Goal: Task Accomplishment & Management: Complete application form

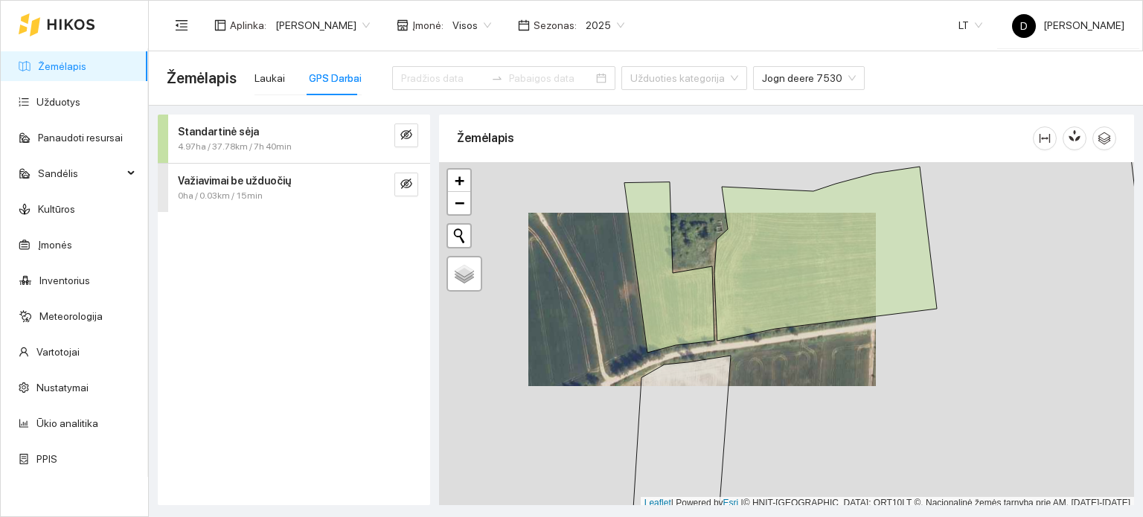
scroll to position [4, 0]
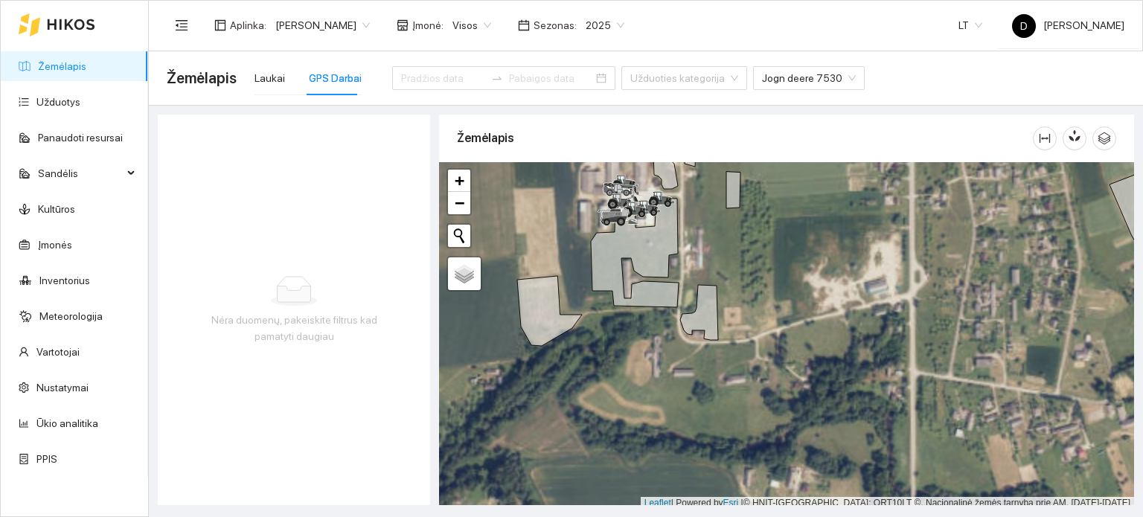
scroll to position [4, 0]
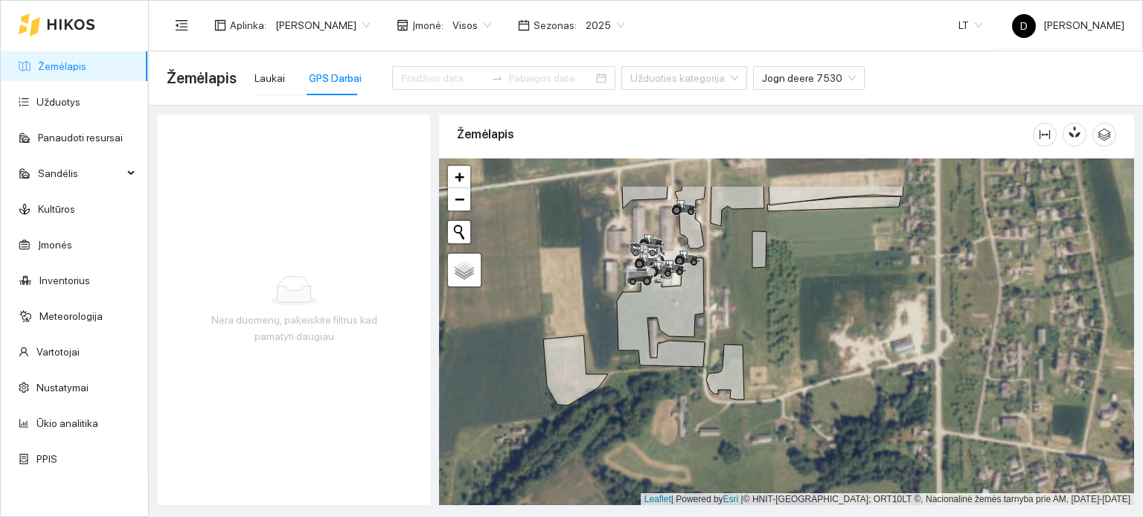
drag, startPoint x: 711, startPoint y: 263, endPoint x: 738, endPoint y: 330, distance: 72.1
click at [738, 330] on div at bounding box center [786, 333] width 695 height 348
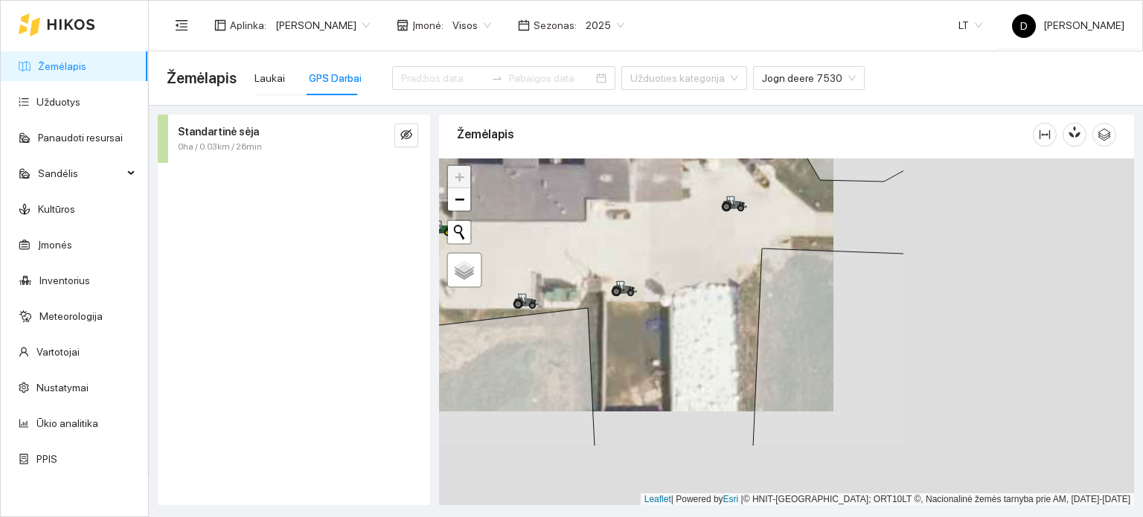
drag, startPoint x: 882, startPoint y: 406, endPoint x: 582, endPoint y: 304, distance: 316.5
click at [586, 307] on div at bounding box center [786, 333] width 695 height 348
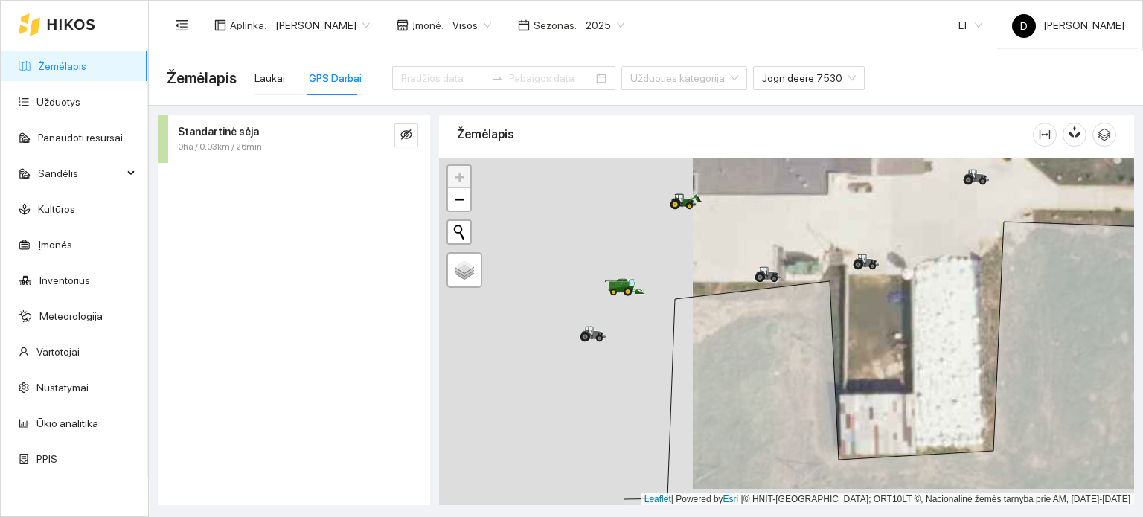
drag, startPoint x: 581, startPoint y: 304, endPoint x: 835, endPoint y: 288, distance: 254.3
click at [835, 288] on div at bounding box center [786, 333] width 695 height 348
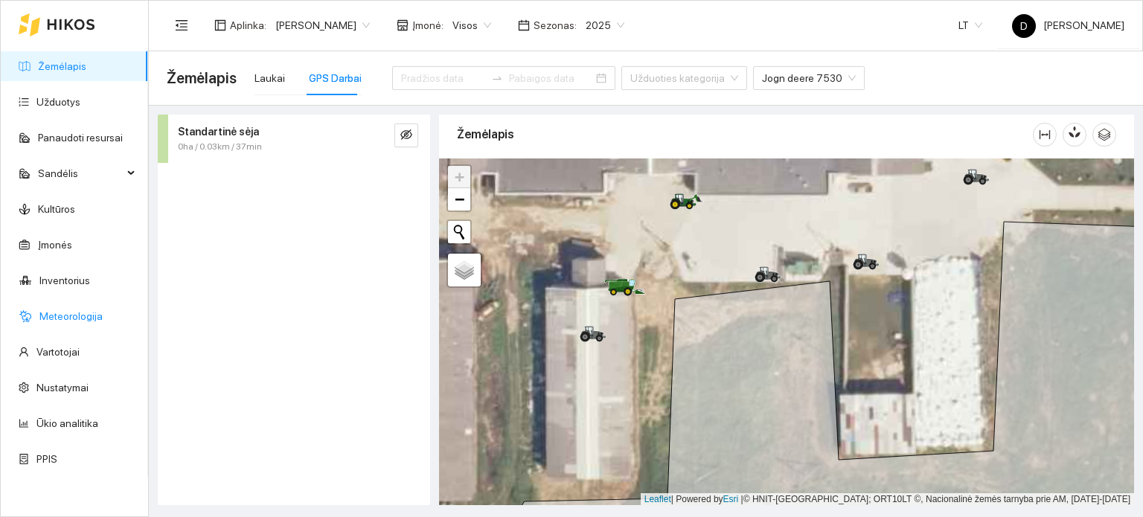
click at [87, 317] on link "Meteorologija" at bounding box center [70, 316] width 63 height 12
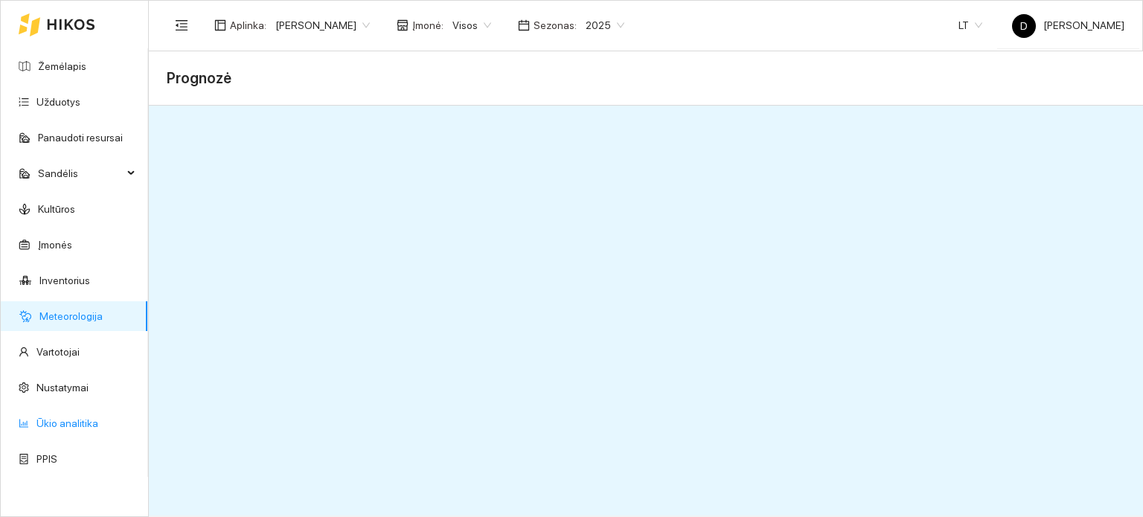
click at [71, 425] on link "Ūkio analitika" at bounding box center [67, 423] width 62 height 12
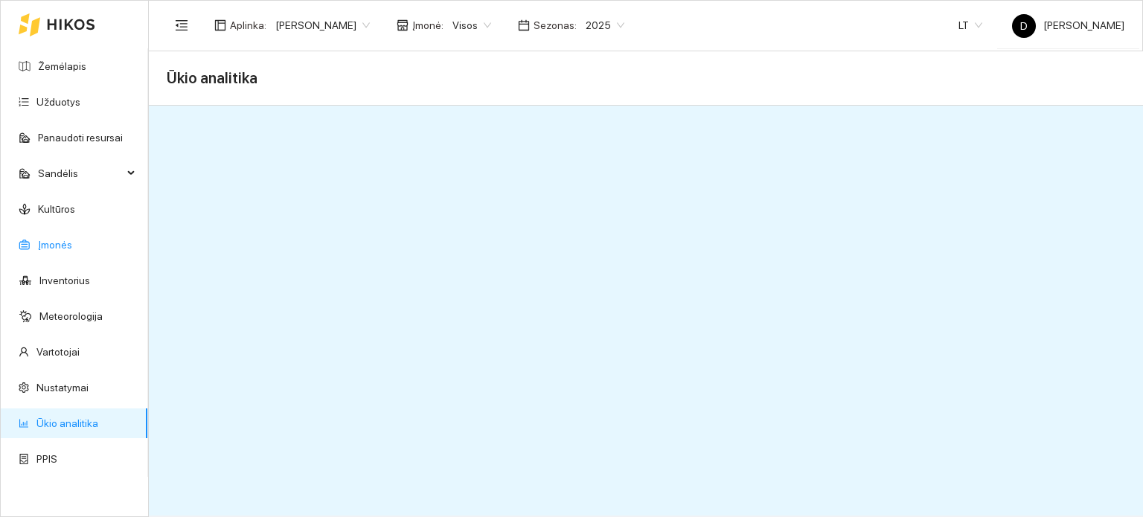
click at [59, 247] on link "Įmonės" at bounding box center [55, 245] width 34 height 12
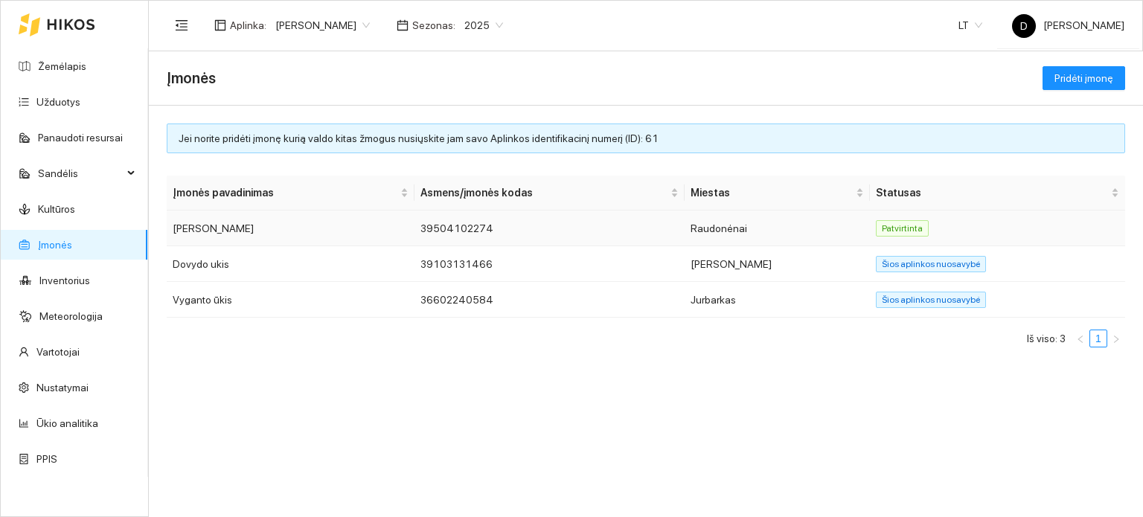
click at [205, 228] on td "[PERSON_NAME]" at bounding box center [291, 229] width 248 height 36
drag, startPoint x: 205, startPoint y: 228, endPoint x: 678, endPoint y: 409, distance: 505.7
click at [678, 414] on div "Jei norite pridėti įmonę kurią valdo kitas žmogus nusiųskite jam savo Aplinkos …" at bounding box center [646, 312] width 994 height 412
click at [890, 231] on span "Patvirtinta" at bounding box center [902, 228] width 53 height 16
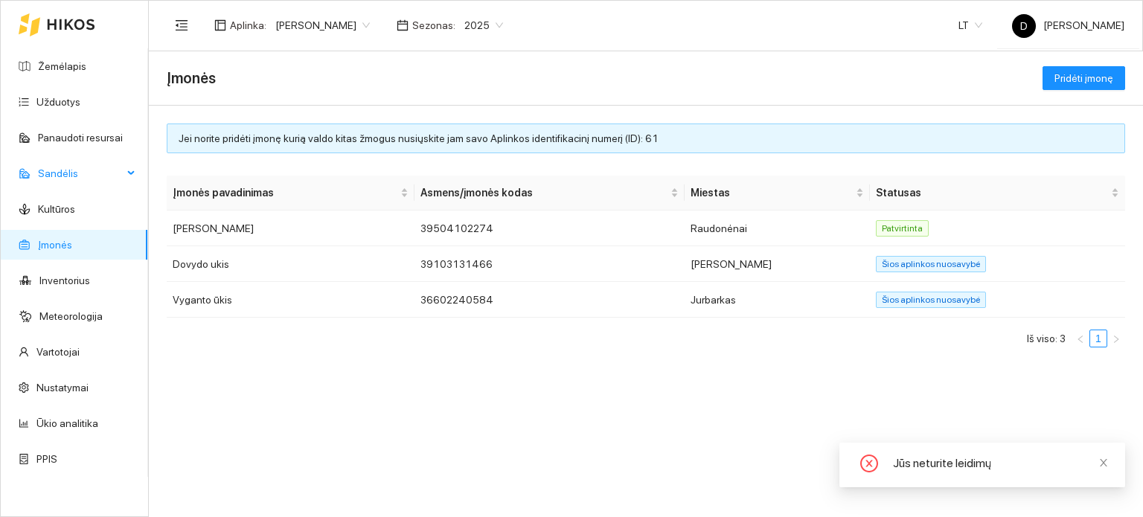
click at [57, 178] on span "Sandėlis" at bounding box center [80, 174] width 85 height 30
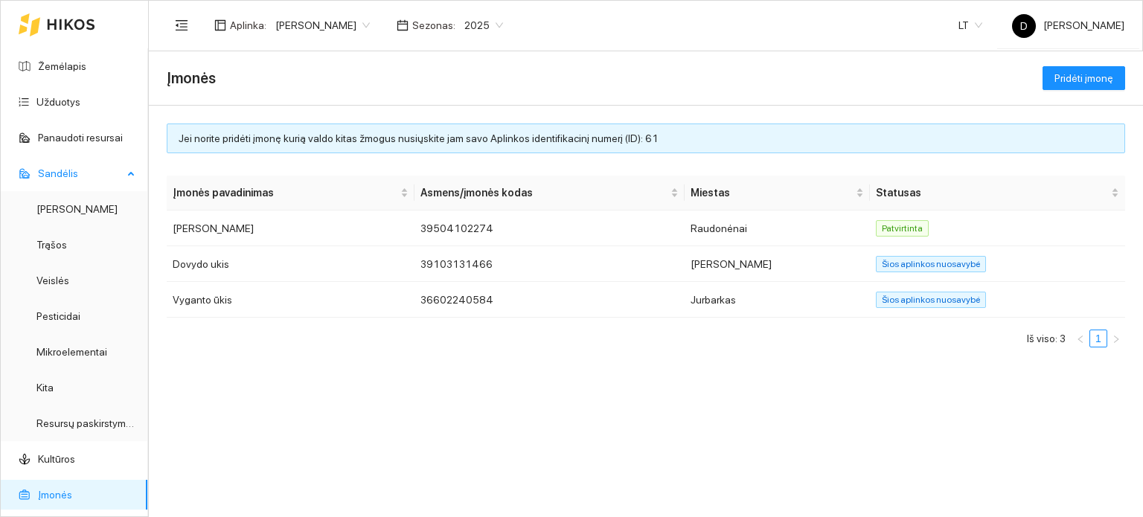
click at [57, 178] on span "Sandėlis" at bounding box center [80, 174] width 85 height 30
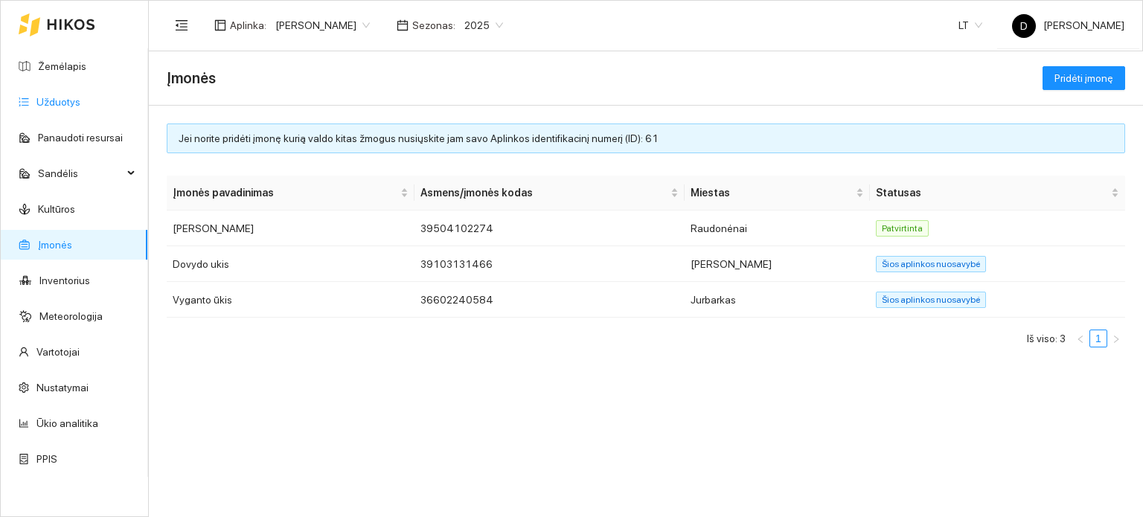
click at [65, 98] on link "Užduotys" at bounding box center [58, 102] width 44 height 12
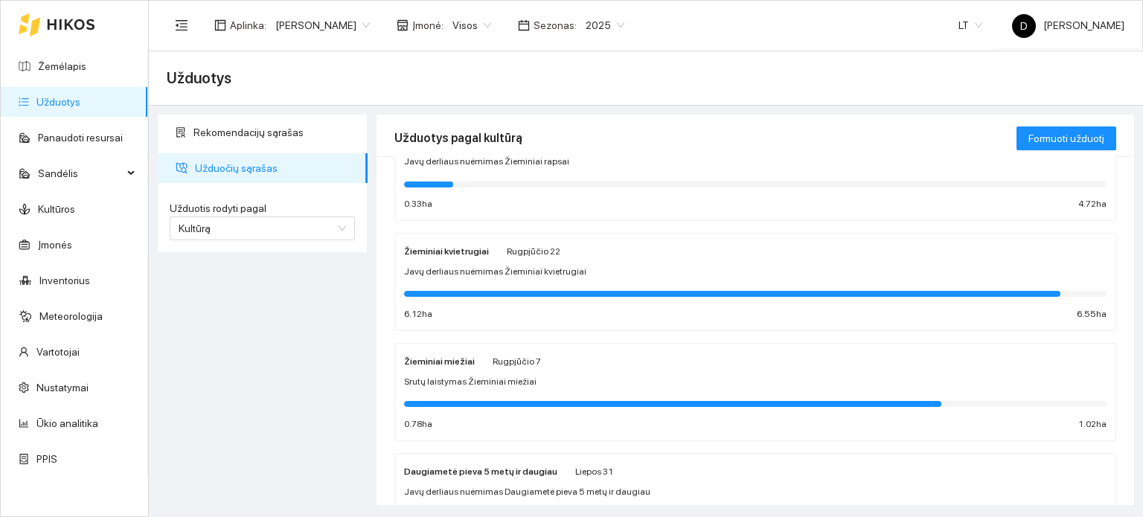
scroll to position [329, 0]
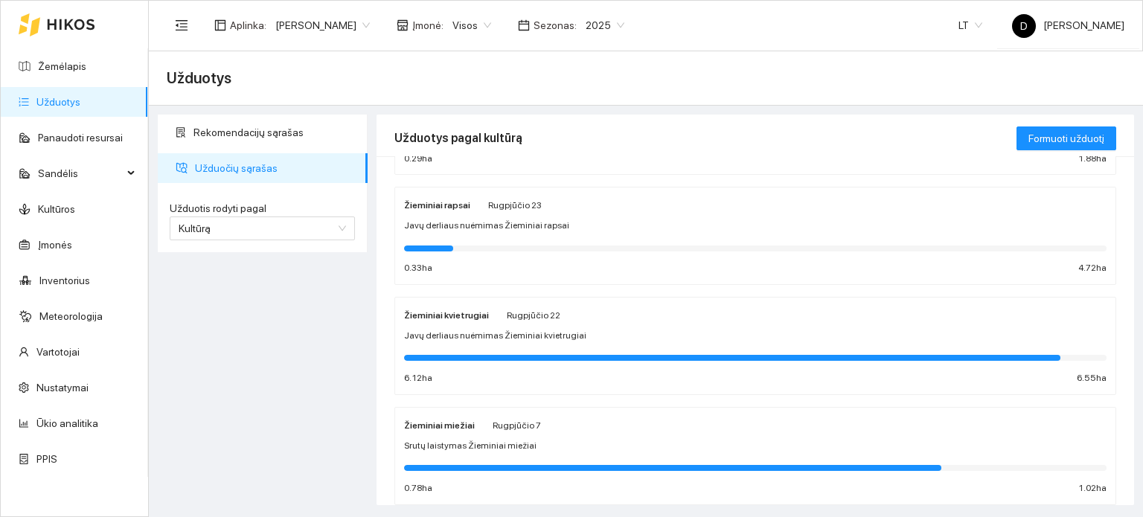
click at [633, 235] on div "Žieminiai rapsai [DATE] Javų derliaus nuėmimas Žieminiai rapsai 0.33 ha 4.72 ha" at bounding box center [755, 235] width 702 height 79
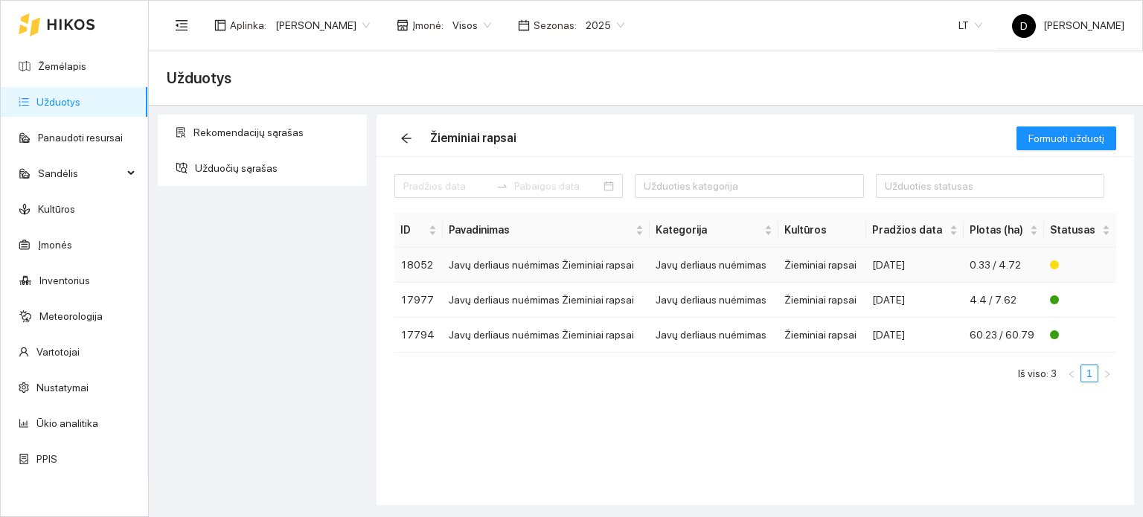
click at [885, 271] on div "[DATE]" at bounding box center [915, 265] width 86 height 16
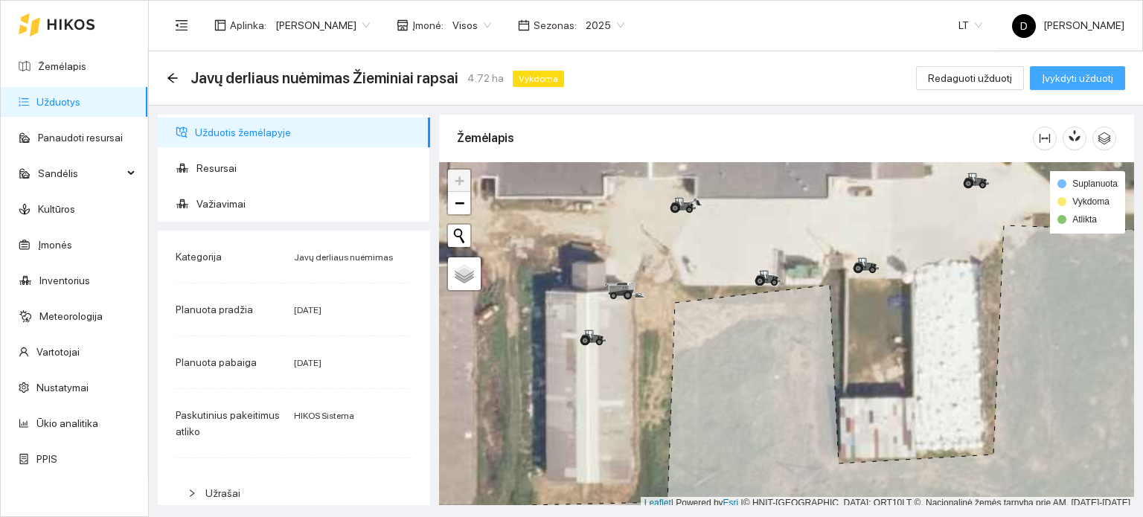
click at [1098, 82] on span "Įvykdyti užduotį" at bounding box center [1077, 78] width 71 height 16
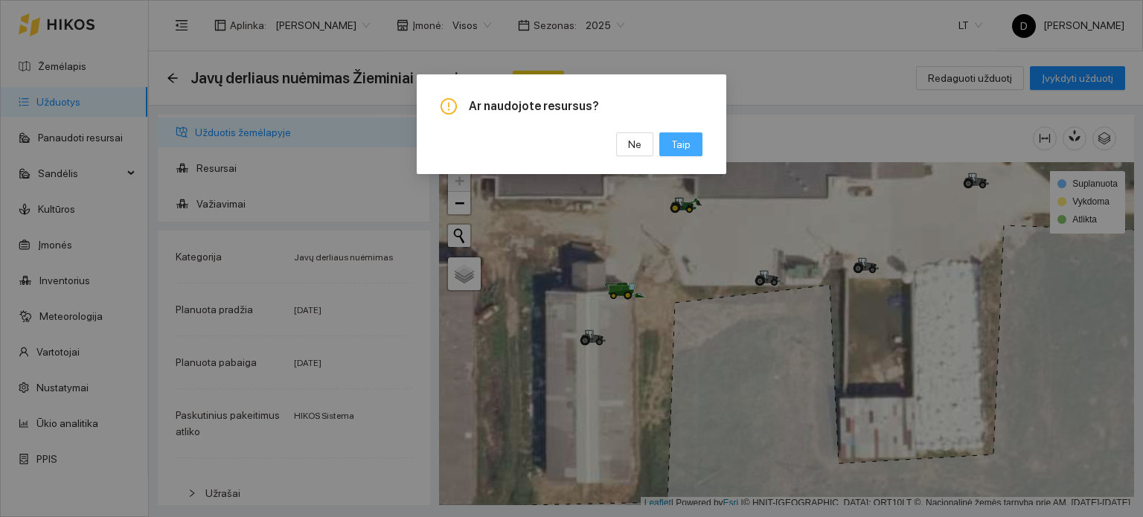
click at [679, 140] on span "Taip" at bounding box center [680, 144] width 19 height 16
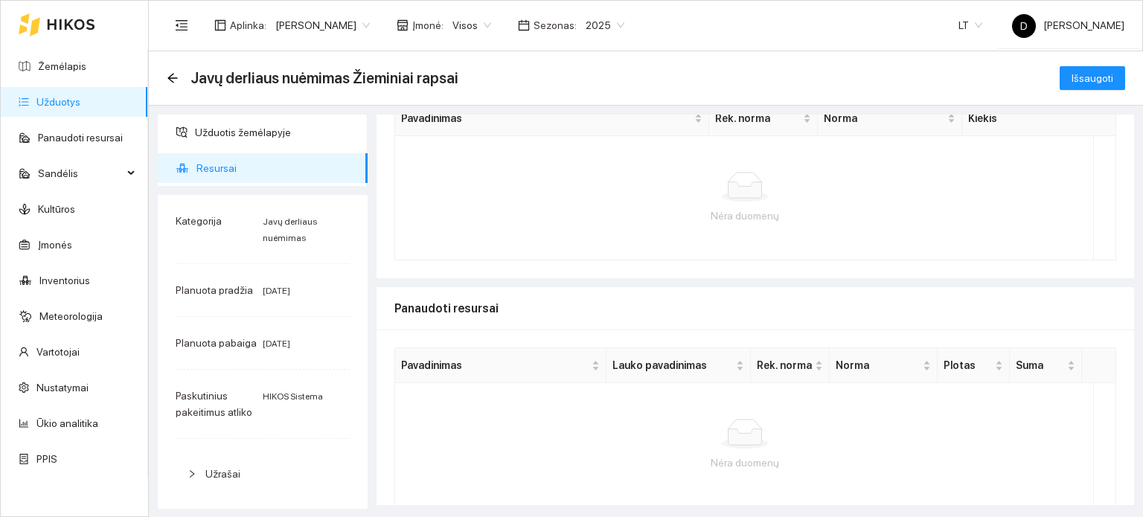
scroll to position [139, 0]
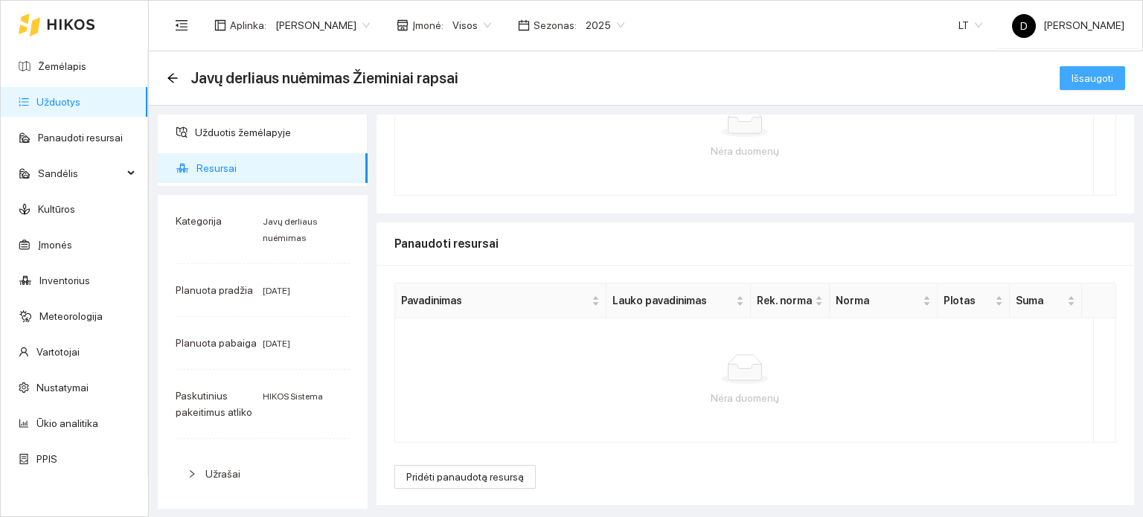
click at [1087, 89] on button "Išsaugoti" at bounding box center [1092, 78] width 65 height 24
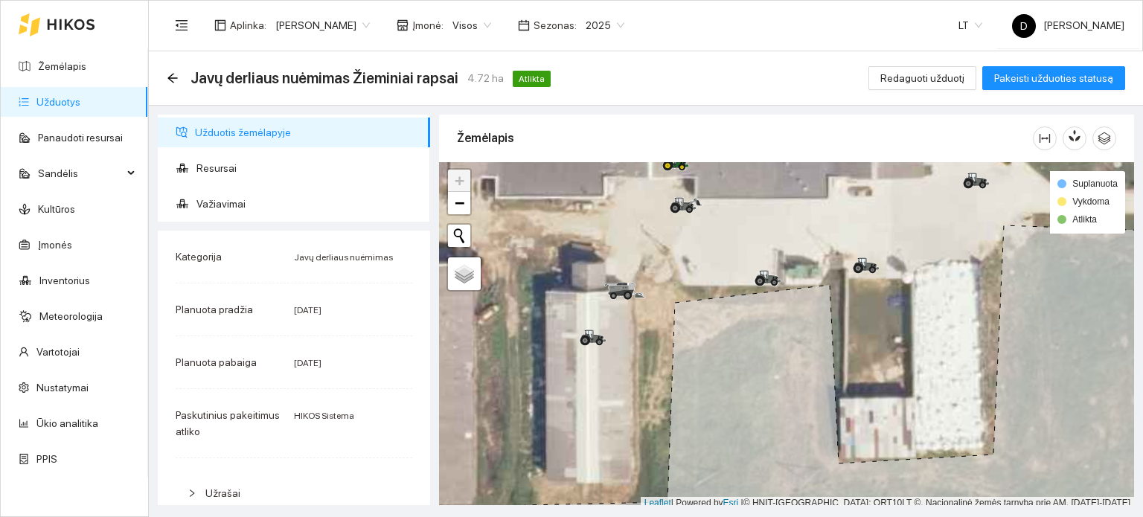
click at [55, 103] on link "Užduotys" at bounding box center [58, 102] width 44 height 12
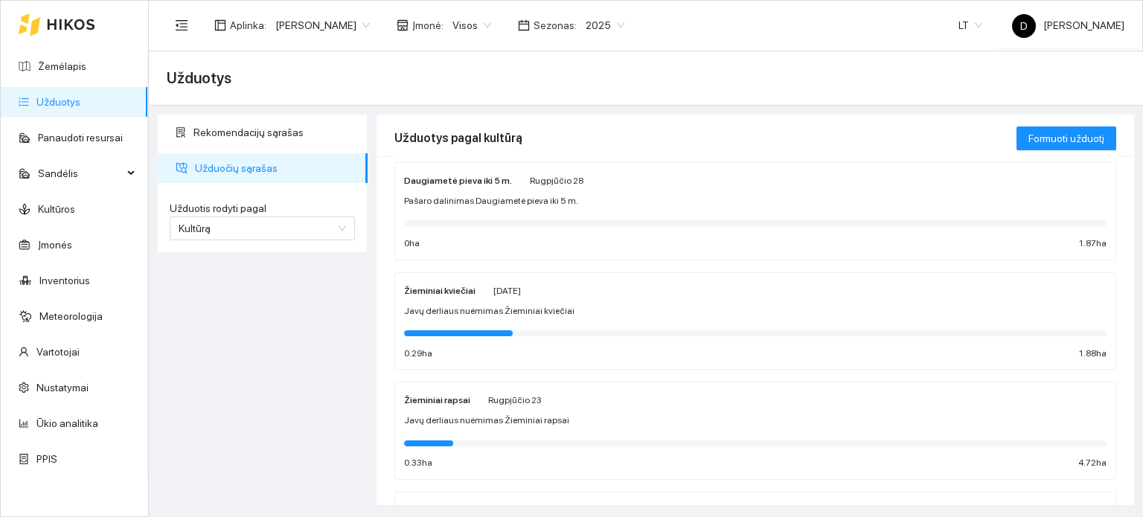
scroll to position [149, 0]
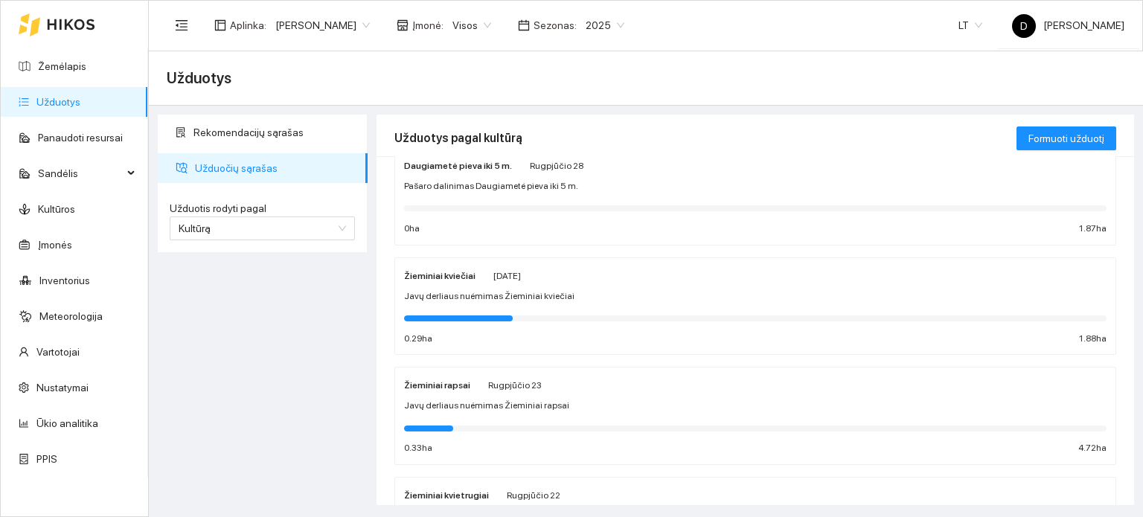
click at [583, 321] on div at bounding box center [755, 318] width 702 height 16
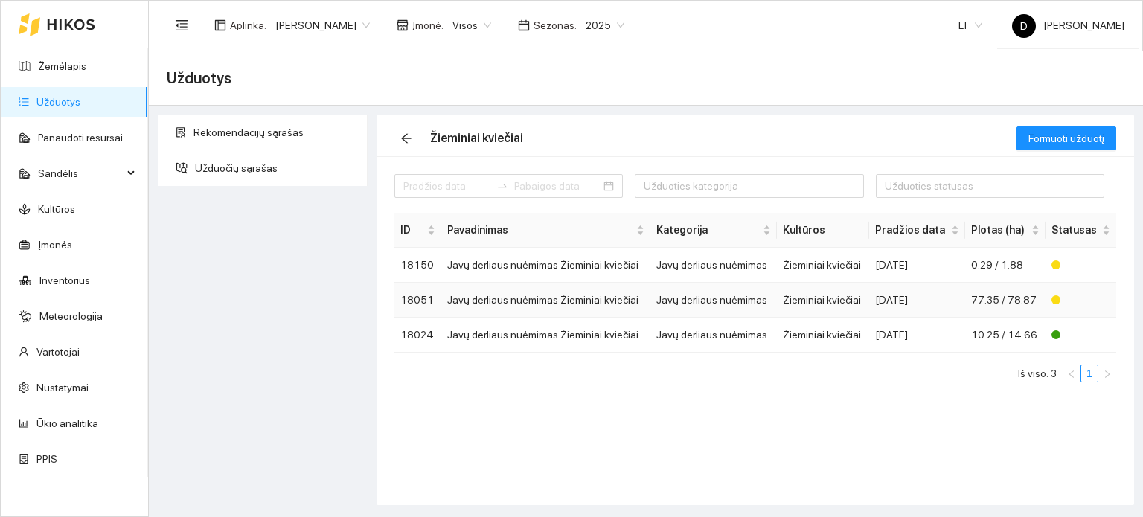
click at [592, 298] on td "Javų derliaus nuėmimas Žieminiai kviečiai" at bounding box center [545, 300] width 209 height 35
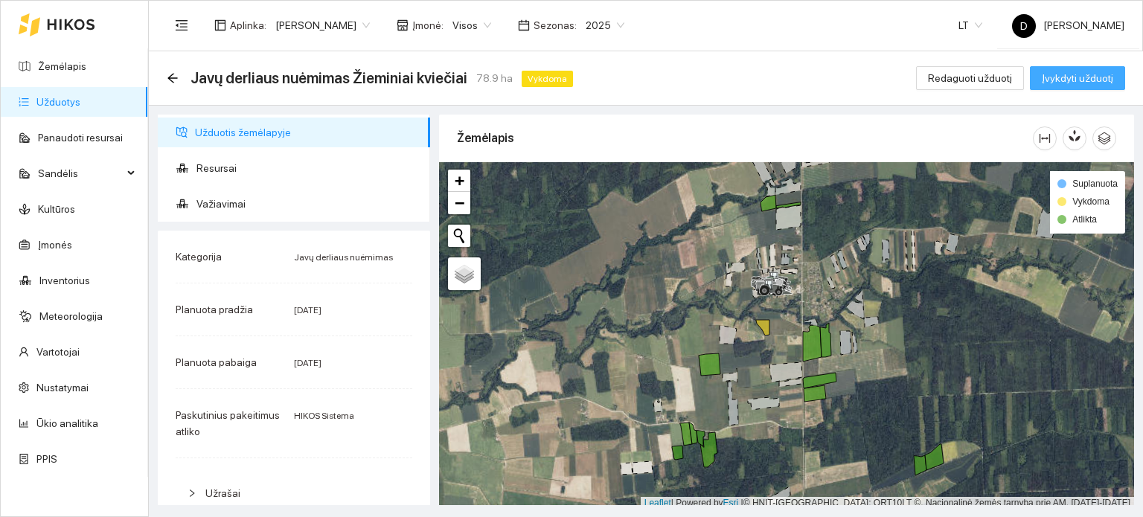
click at [1084, 71] on span "Įvykdyti užduotį" at bounding box center [1077, 78] width 71 height 16
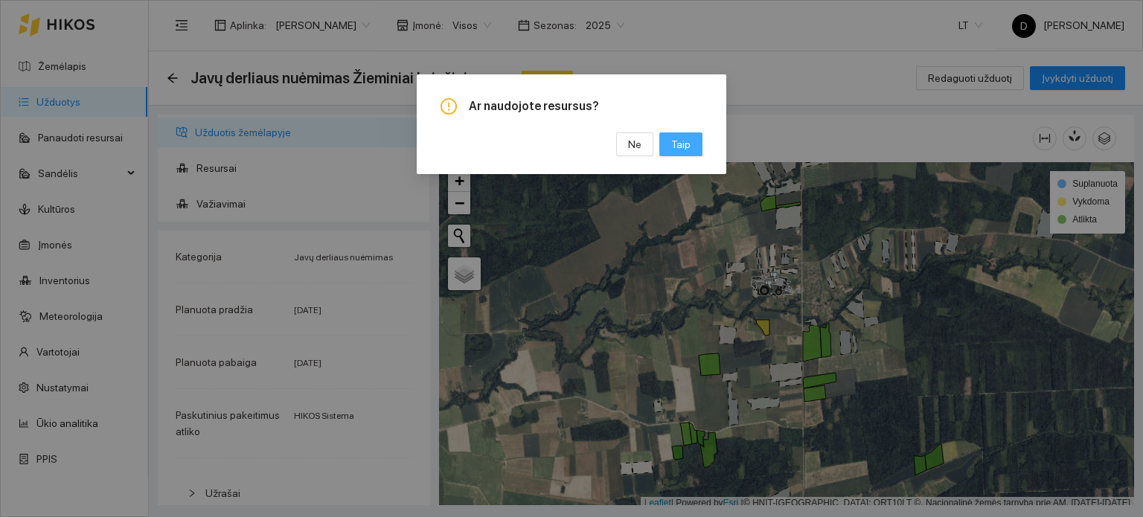
click at [691, 139] on button "Taip" at bounding box center [680, 144] width 43 height 24
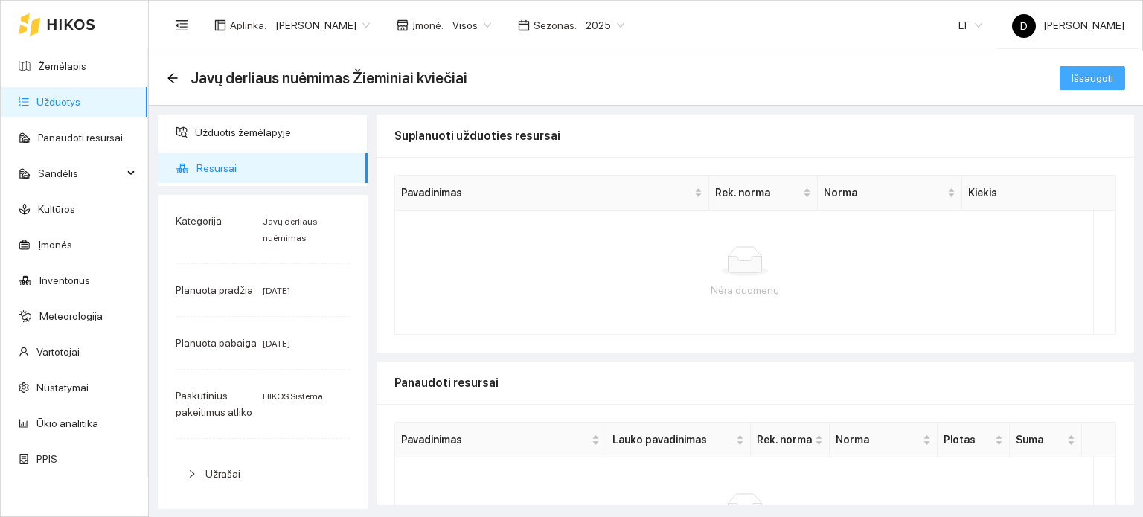
click at [1086, 76] on span "Išsaugoti" at bounding box center [1093, 78] width 42 height 16
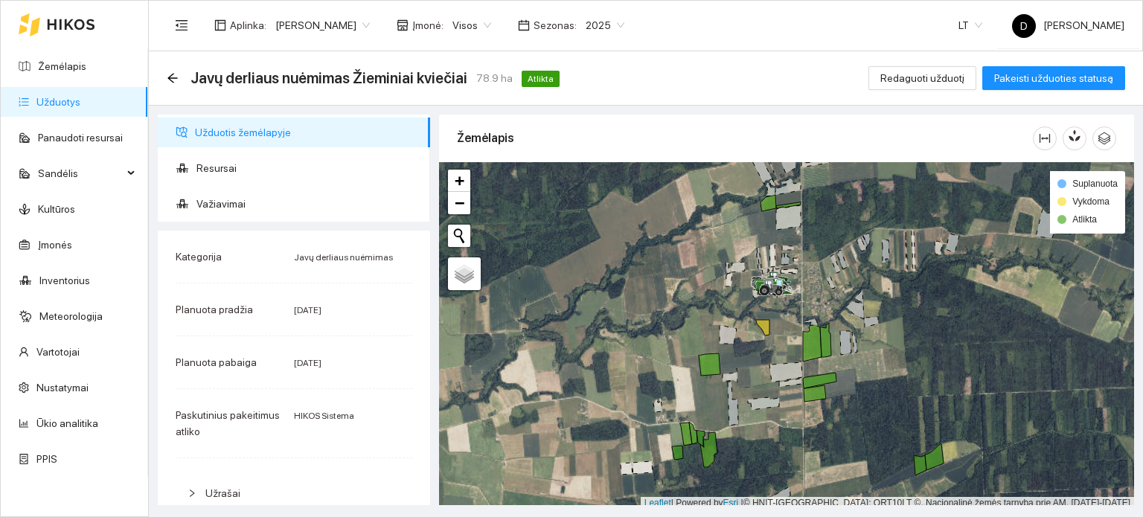
click at [59, 97] on link "Užduotys" at bounding box center [58, 102] width 44 height 12
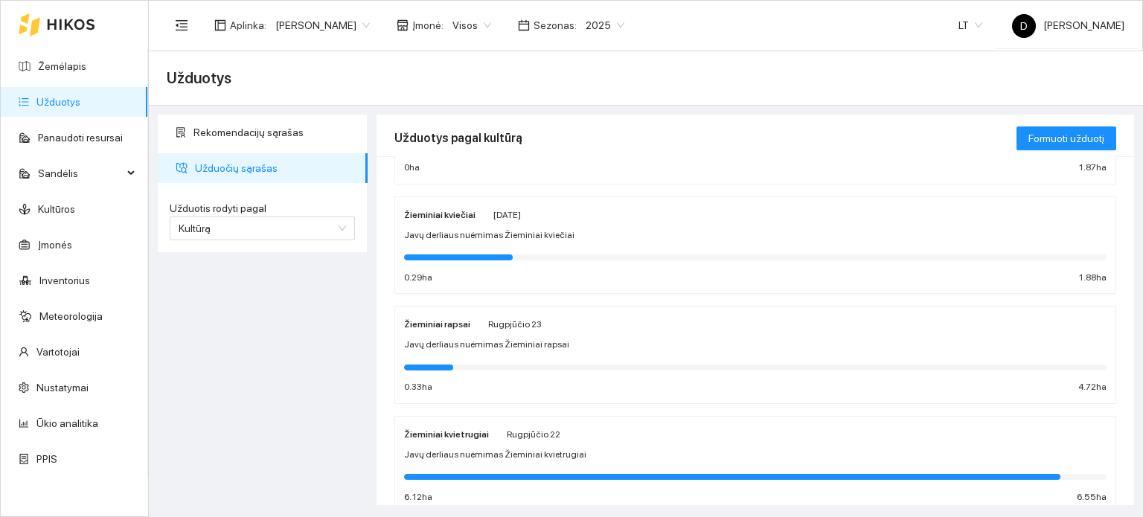
scroll to position [223, 0]
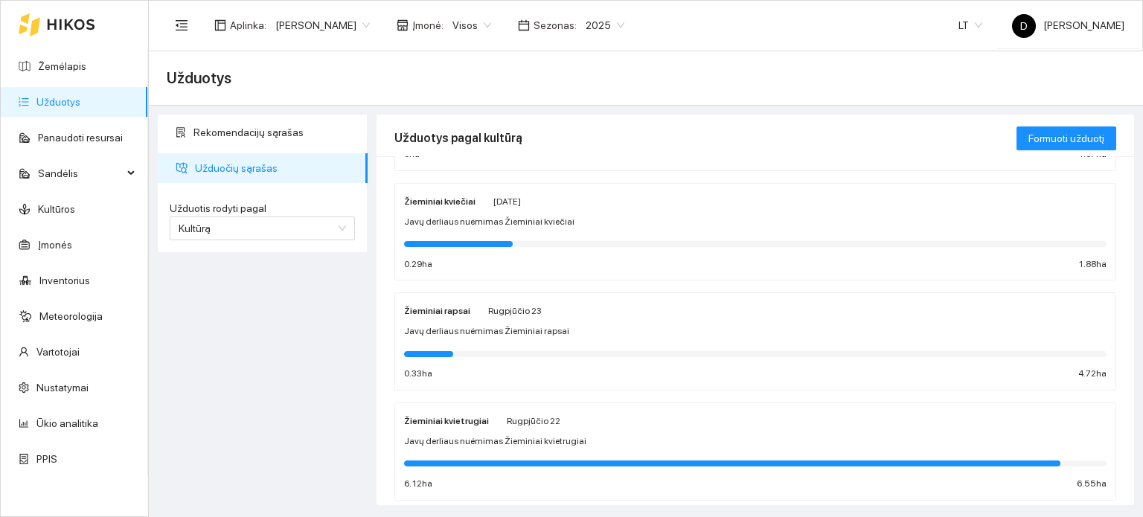
click at [646, 238] on div at bounding box center [755, 243] width 702 height 16
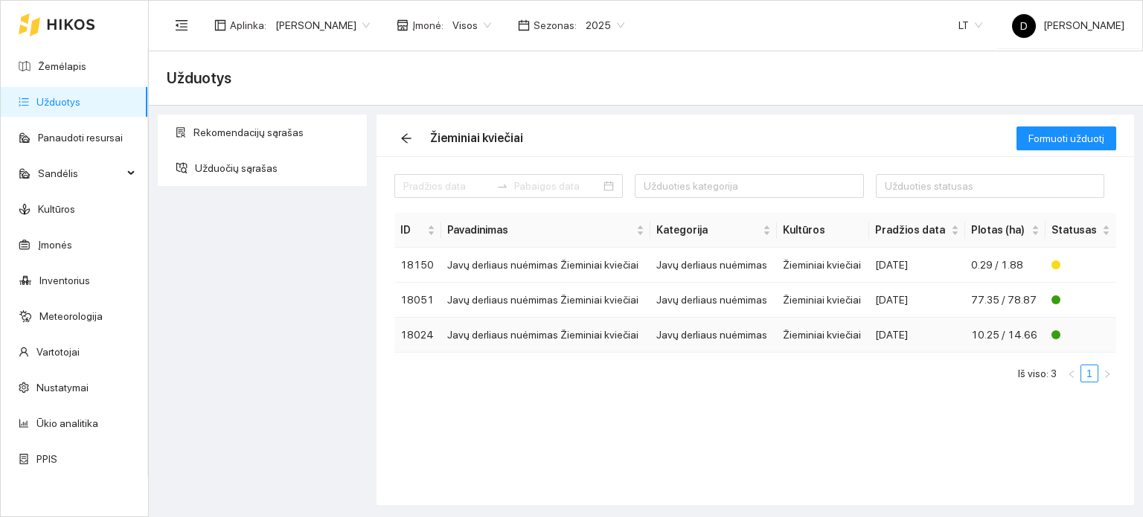
click at [847, 333] on td "Žieminiai kviečiai" at bounding box center [823, 335] width 93 height 35
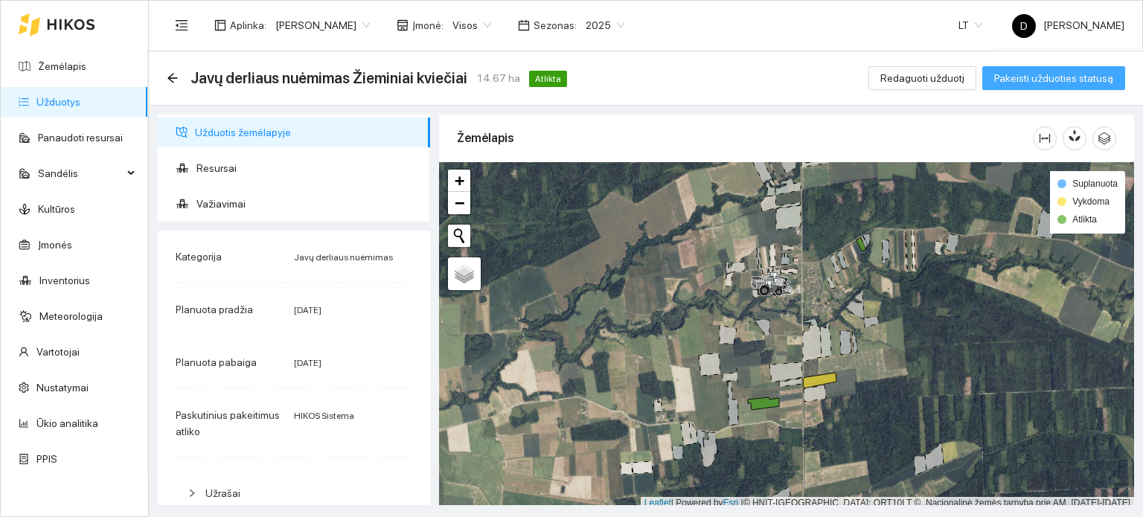
click at [1051, 86] on button "Pakeisti užduoties statusą" at bounding box center [1053, 78] width 143 height 24
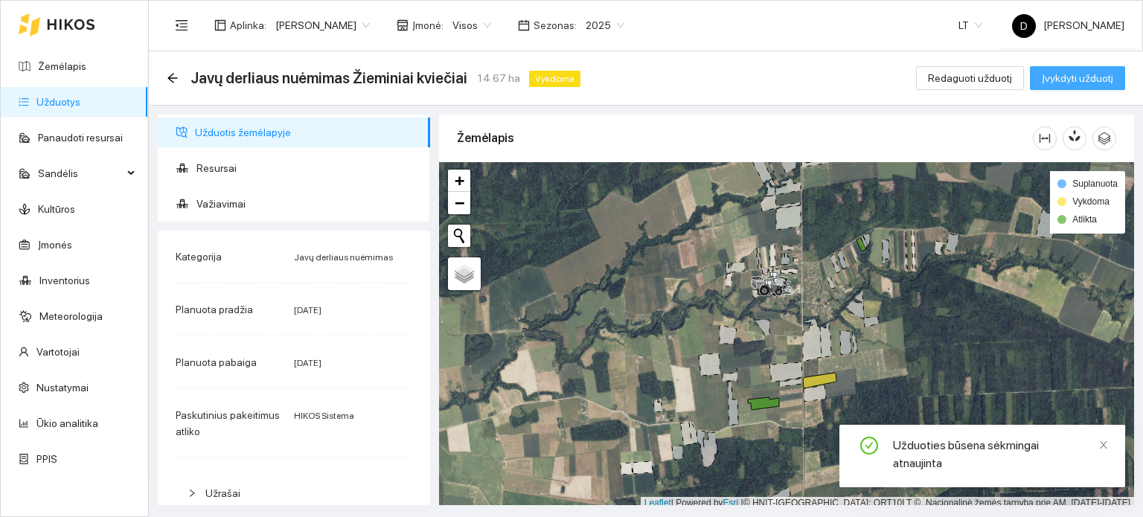
click at [1051, 86] on button "Įvykdyti užduotį" at bounding box center [1077, 78] width 95 height 24
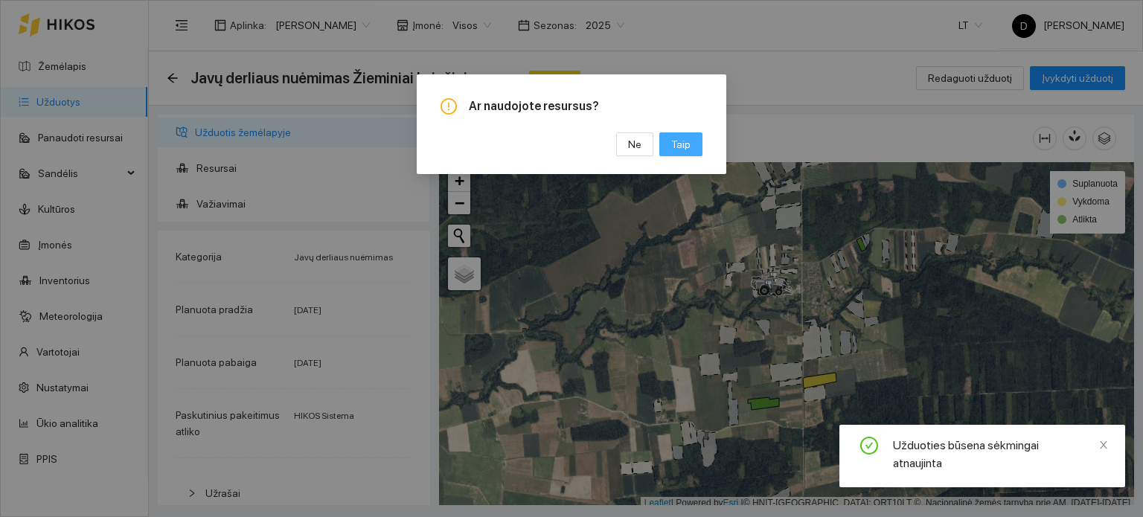
click at [682, 144] on span "Taip" at bounding box center [680, 144] width 19 height 16
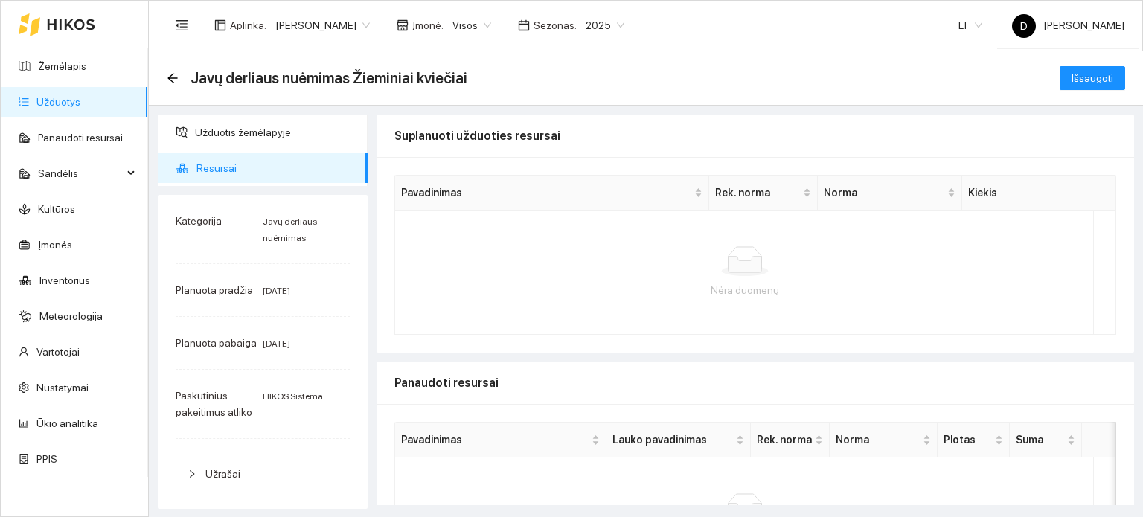
click at [60, 102] on link "Užduotys" at bounding box center [58, 102] width 44 height 12
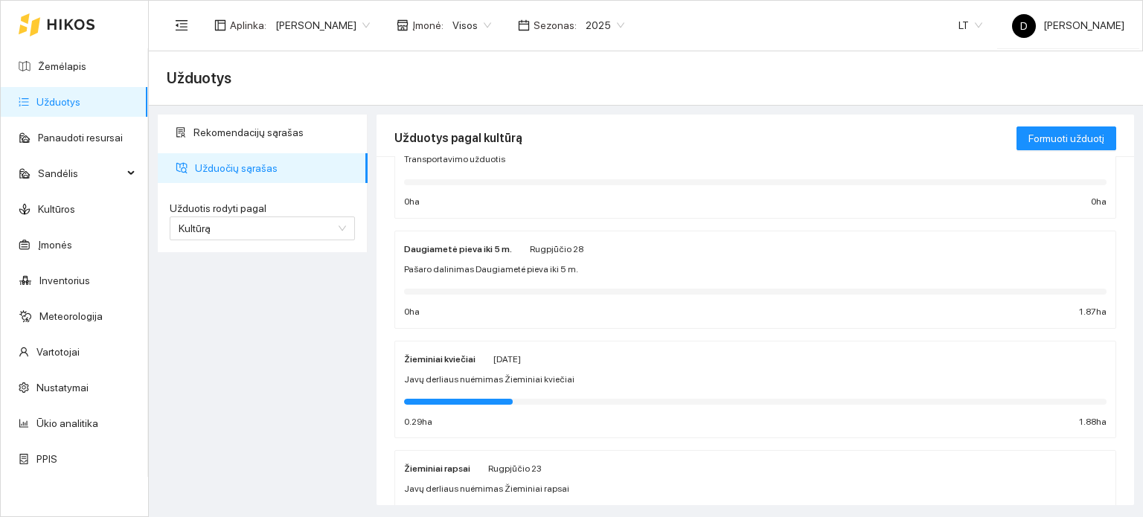
scroll to position [298, 0]
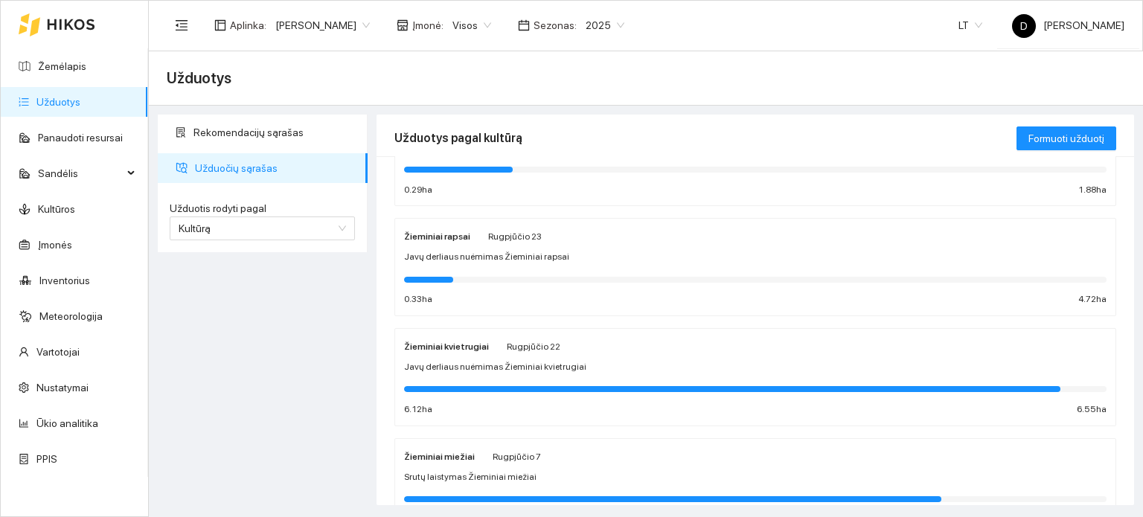
click at [685, 372] on div "Javų derliaus nuėmimas Žieminiai kvietrugiai" at bounding box center [755, 367] width 702 height 14
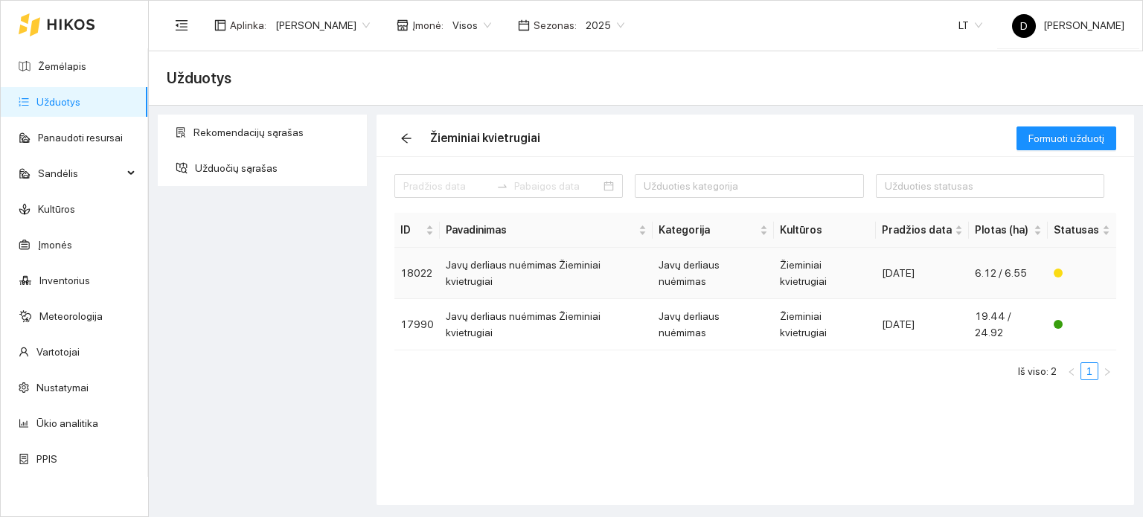
click at [871, 269] on td "Žieminiai kvietrugiai" at bounding box center [825, 273] width 102 height 51
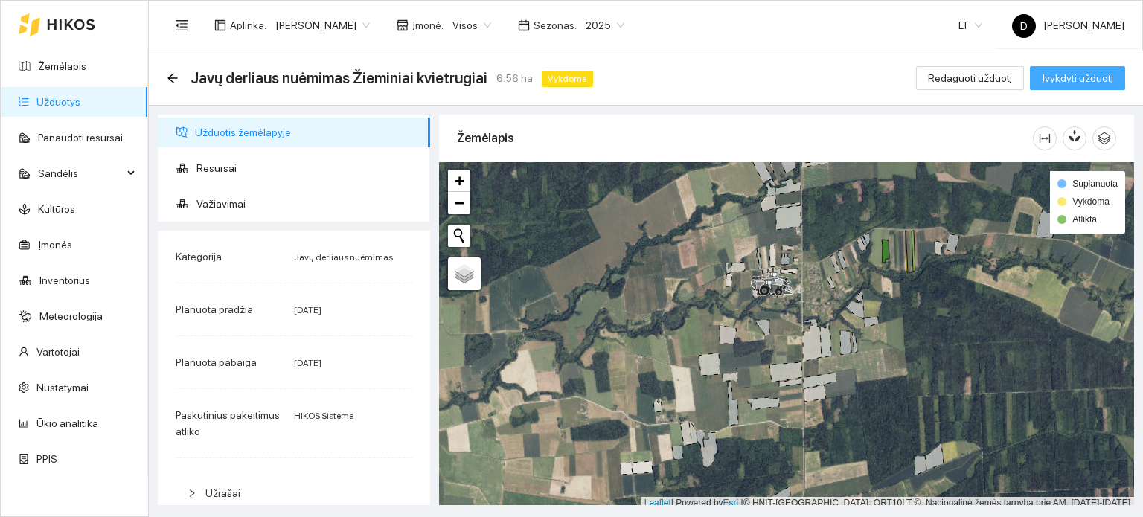
click at [1063, 86] on span "Įvykdyti užduotį" at bounding box center [1077, 78] width 71 height 16
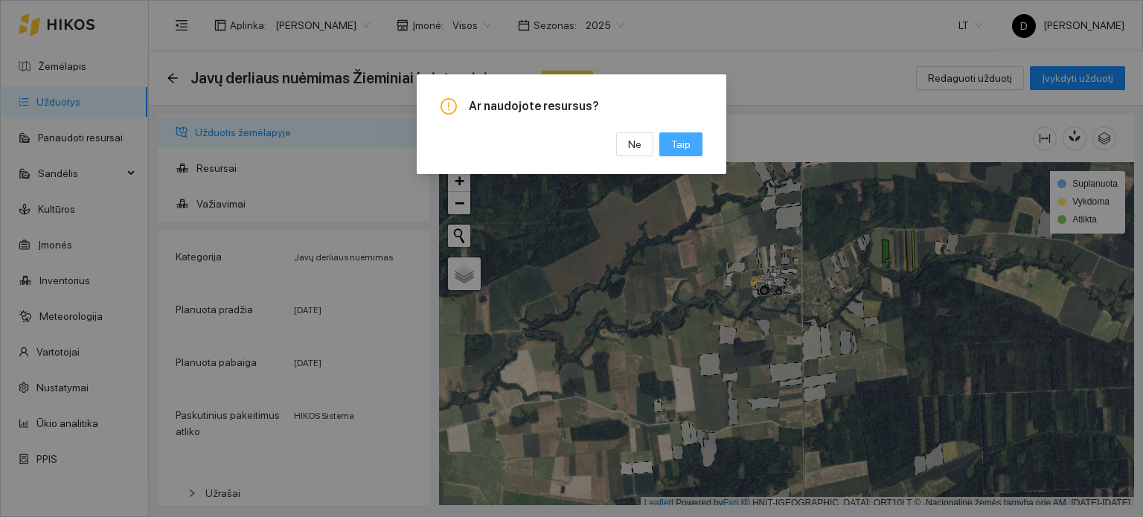
click at [667, 147] on button "Taip" at bounding box center [680, 144] width 43 height 24
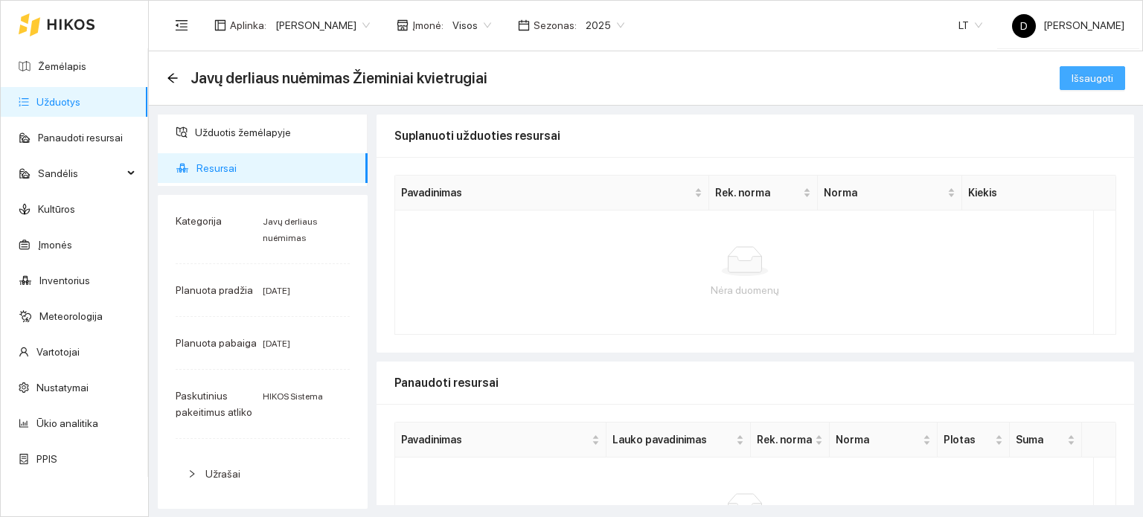
click at [1089, 81] on span "Išsaugoti" at bounding box center [1093, 78] width 42 height 16
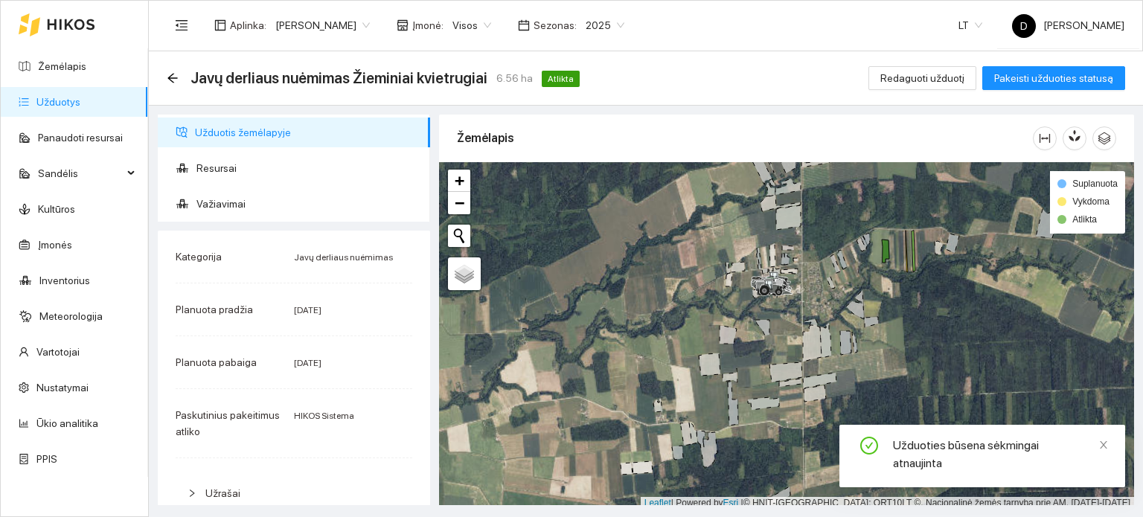
click at [55, 100] on link "Užduotys" at bounding box center [58, 102] width 44 height 12
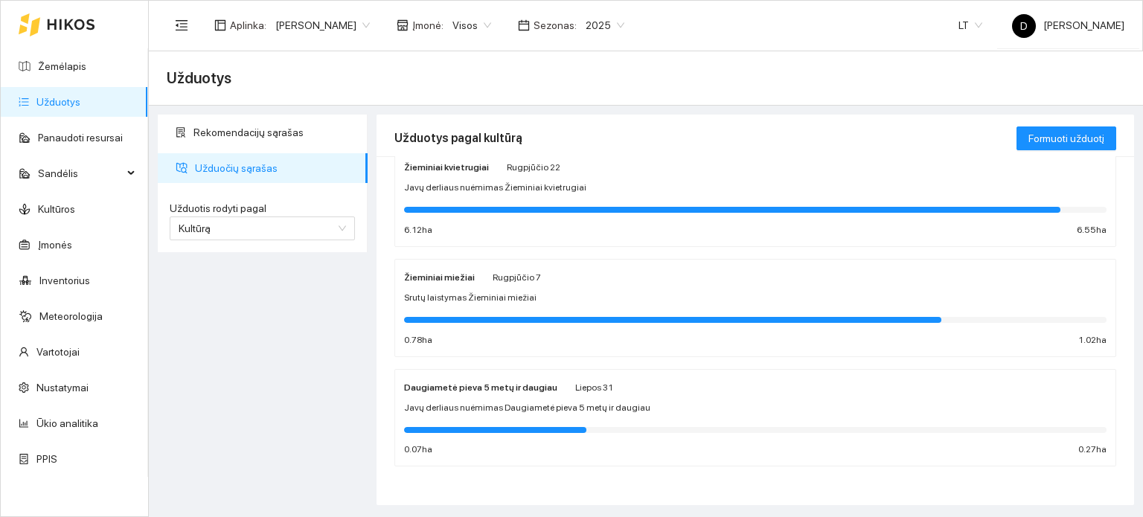
scroll to position [478, 0]
click at [668, 286] on div "Žieminiai miežiai [DATE] Srutų laistymas Žieminiai miežiai 0.78 ha 1.02 ha" at bounding box center [755, 307] width 702 height 79
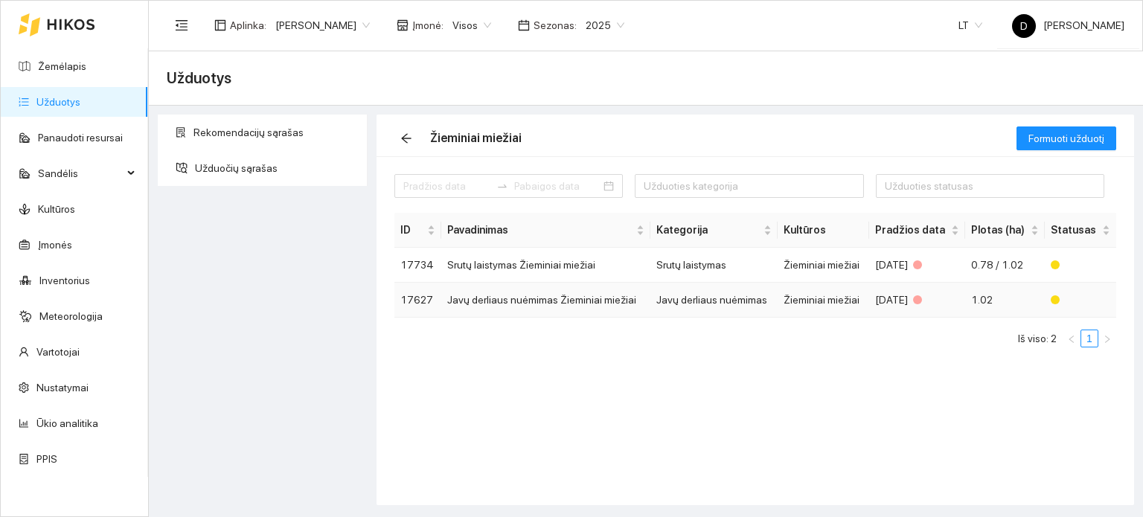
click at [749, 296] on td "Javų derliaus nuėmimas" at bounding box center [713, 300] width 127 height 35
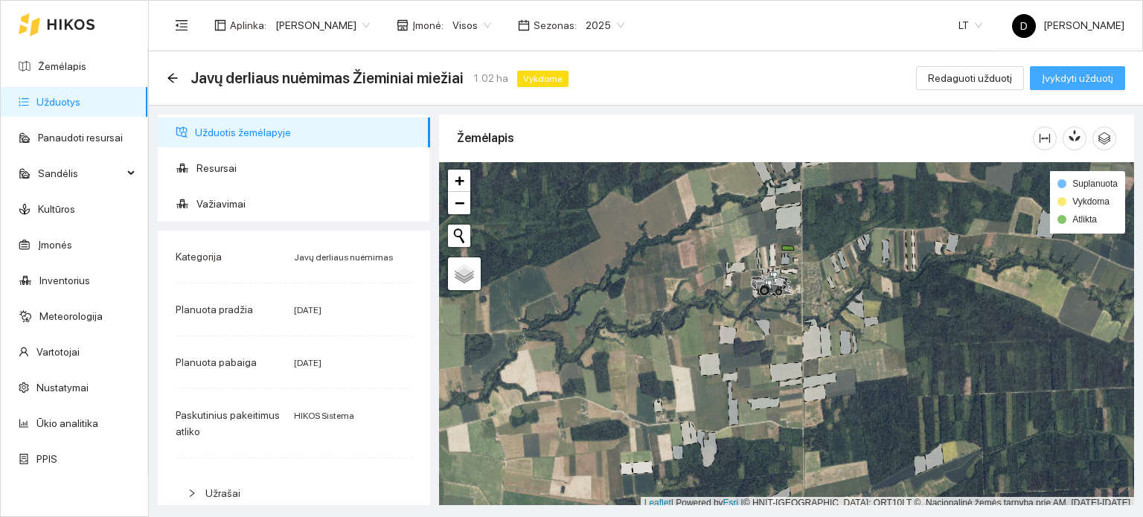
click at [1060, 86] on button "Įvykdyti užduotį" at bounding box center [1077, 78] width 95 height 24
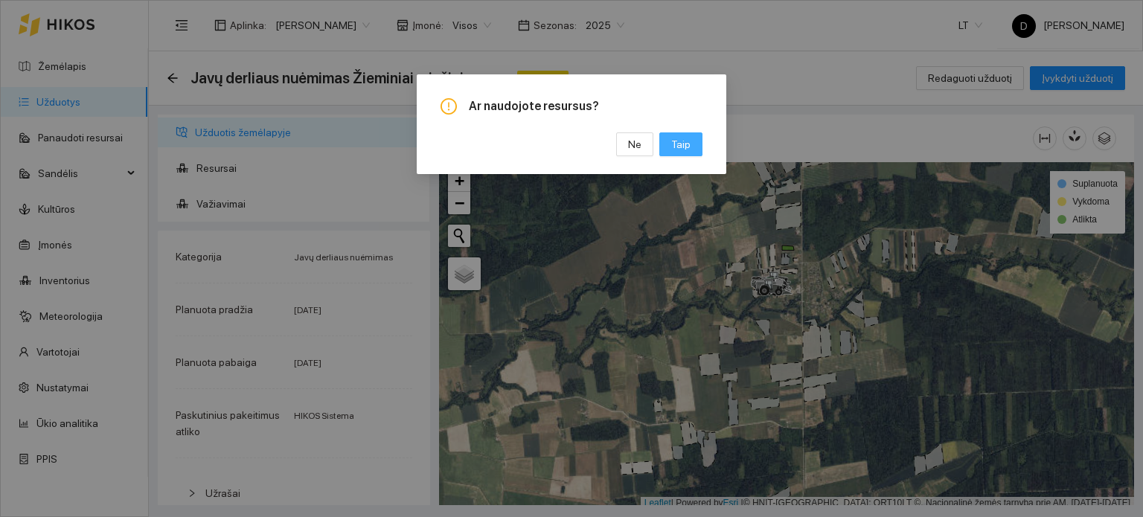
click at [685, 142] on span "Taip" at bounding box center [680, 144] width 19 height 16
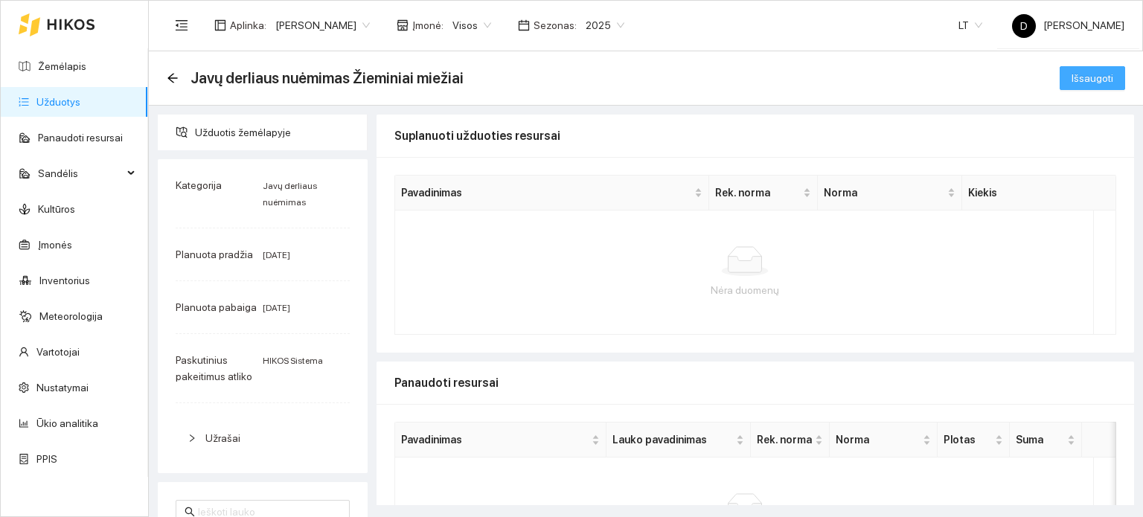
click at [1072, 82] on span "Išsaugoti" at bounding box center [1093, 78] width 42 height 16
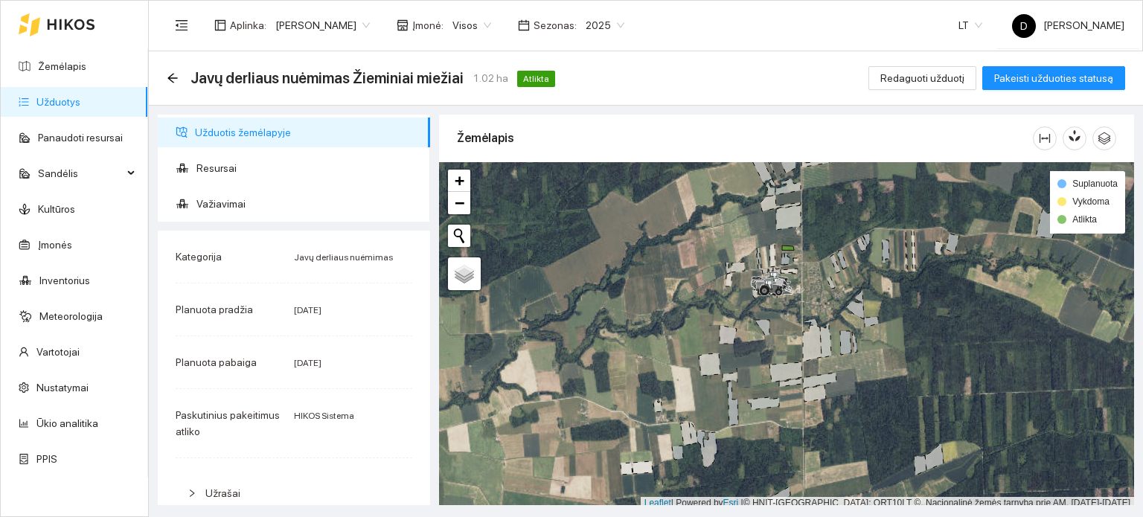
click at [63, 100] on link "Užduotys" at bounding box center [58, 102] width 44 height 12
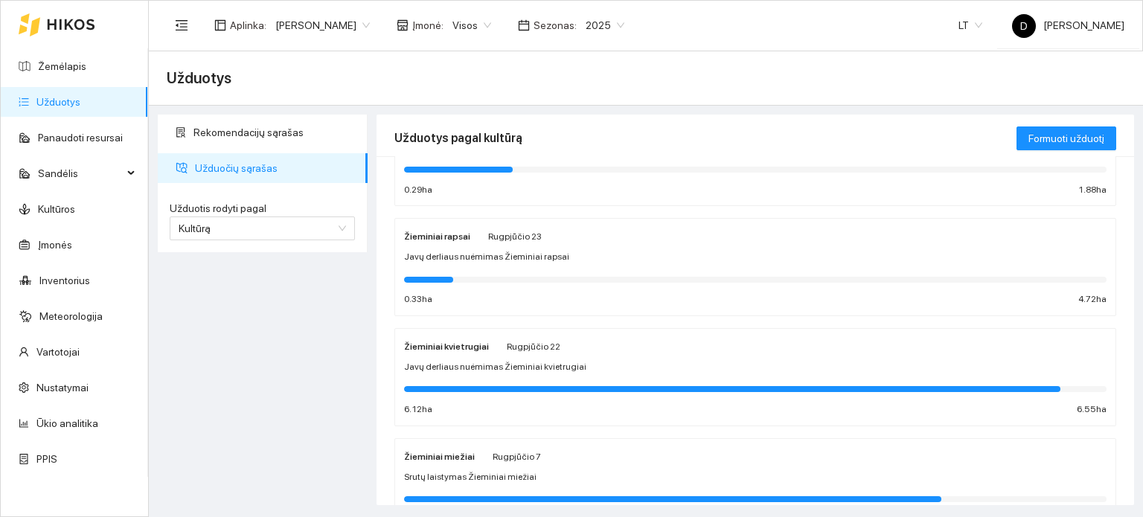
scroll to position [446, 0]
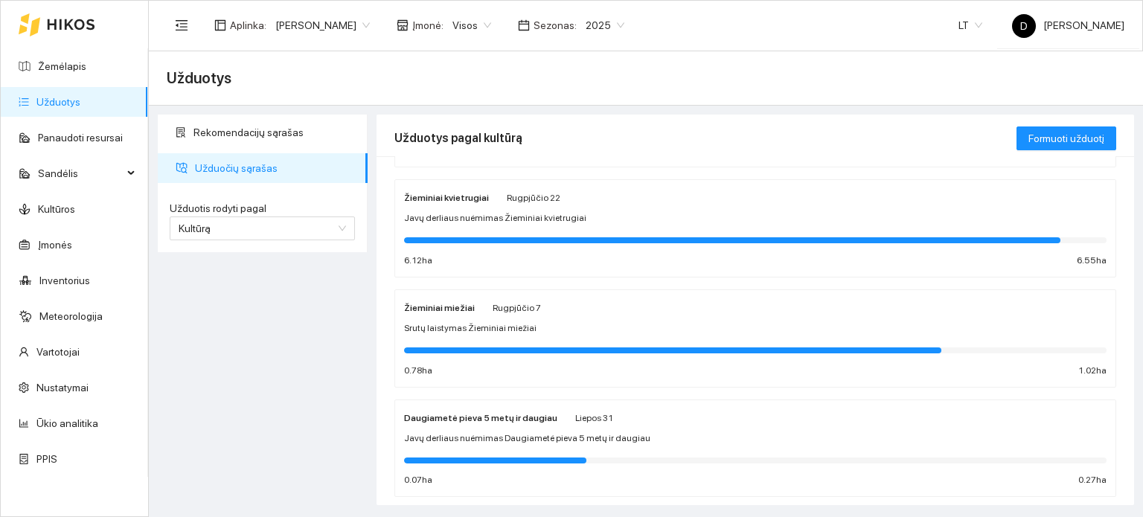
click at [643, 331] on div "Srutų laistymas Žieminiai miežiai" at bounding box center [755, 328] width 702 height 14
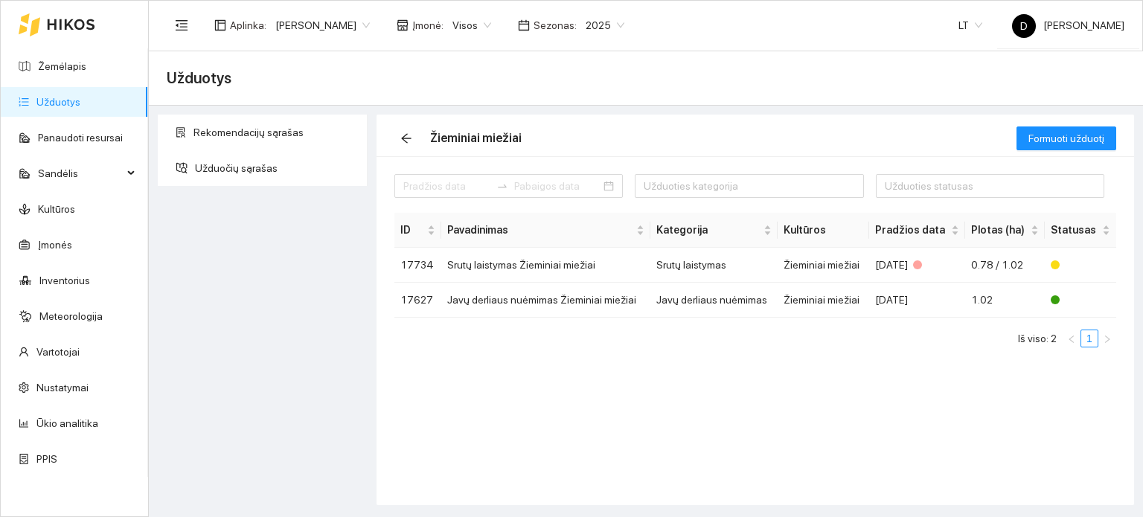
click at [66, 98] on link "Užduotys" at bounding box center [58, 102] width 44 height 12
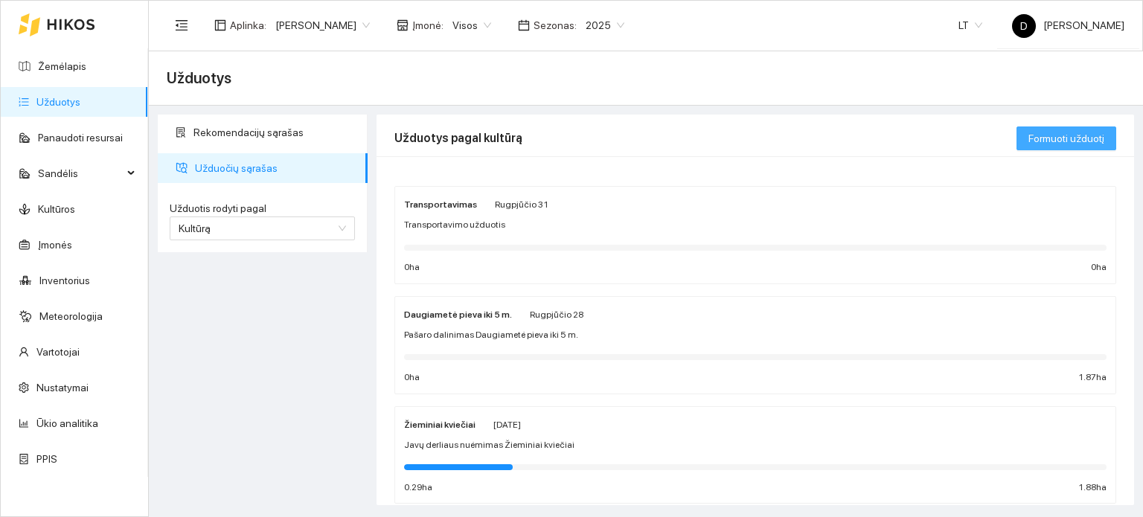
click at [1069, 134] on span "Formuoti užduotį" at bounding box center [1066, 138] width 76 height 16
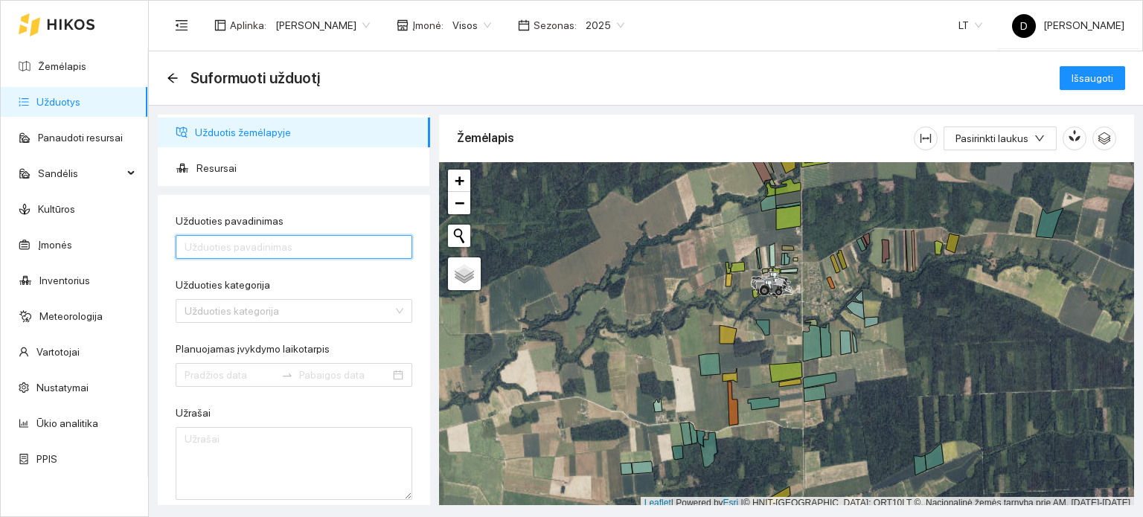
click at [266, 244] on input "Užduoties pavadinimas" at bounding box center [294, 247] width 237 height 24
type input "s"
type input "rapso seja"
click at [292, 312] on input "Užduoties kategorija" at bounding box center [289, 311] width 208 height 22
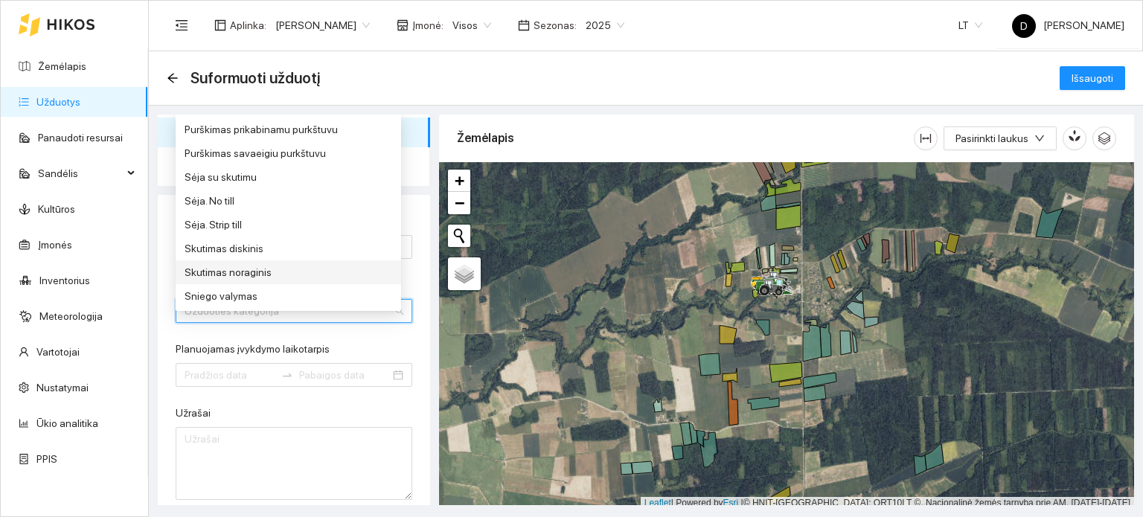
scroll to position [670, 0]
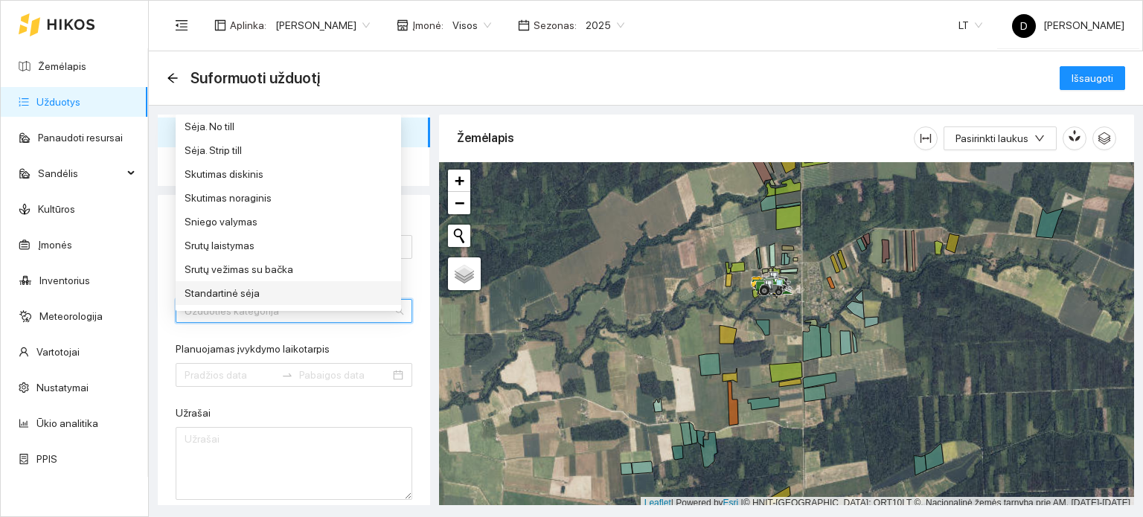
click at [248, 291] on div "Standartinė sėja" at bounding box center [289, 293] width 208 height 16
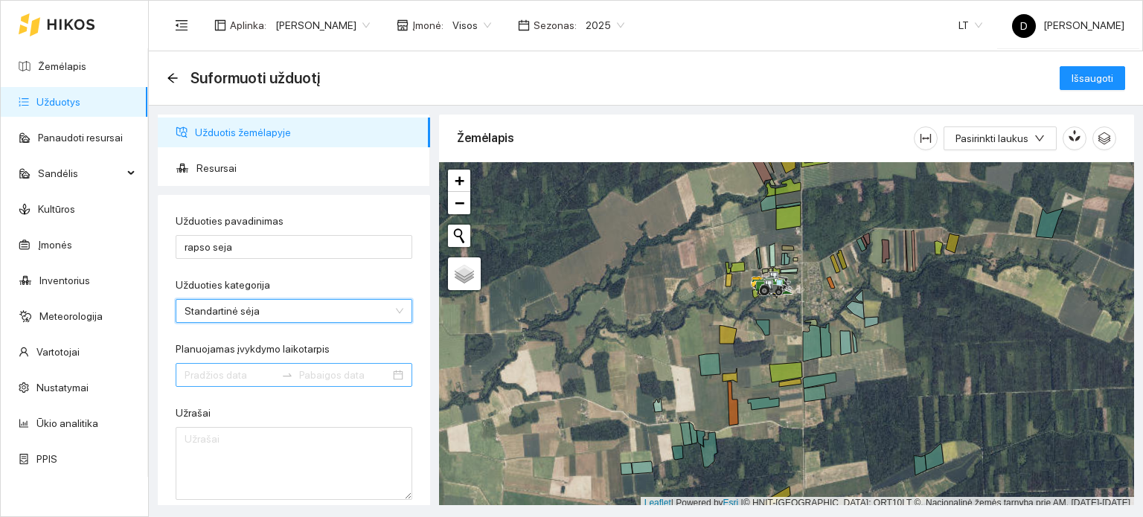
click at [196, 376] on input "Planuojamas įvykdymo laikotarpis" at bounding box center [230, 375] width 91 height 16
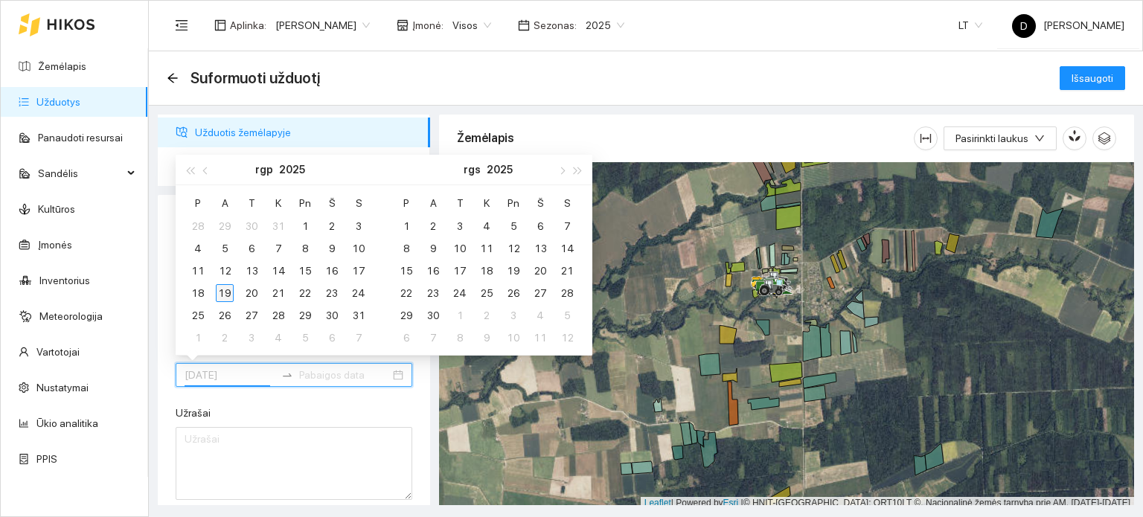
type input "[DATE]"
click at [224, 292] on div "19" at bounding box center [225, 293] width 18 height 18
type input "[DATE]"
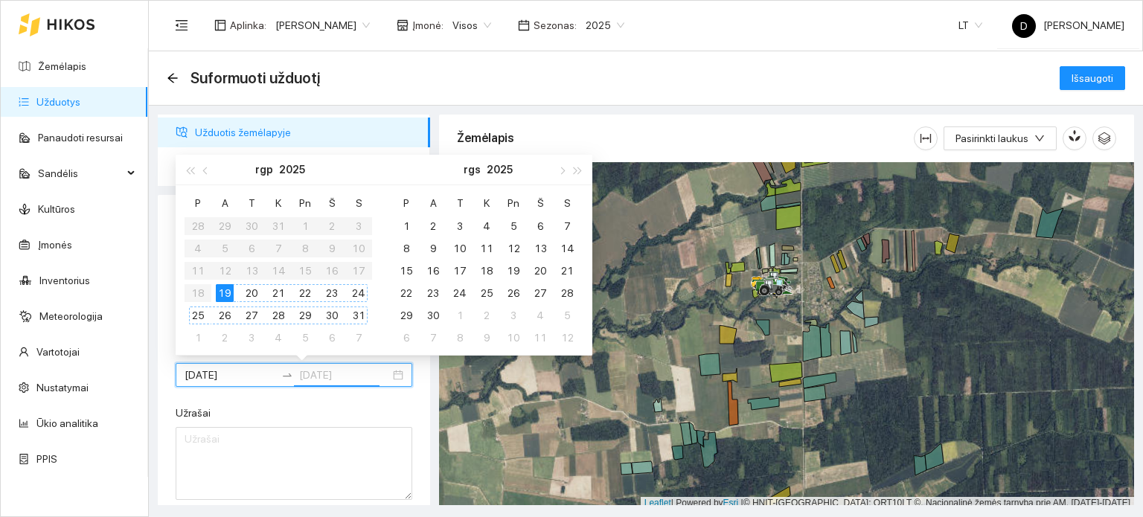
click at [355, 316] on div "31" at bounding box center [359, 316] width 18 height 18
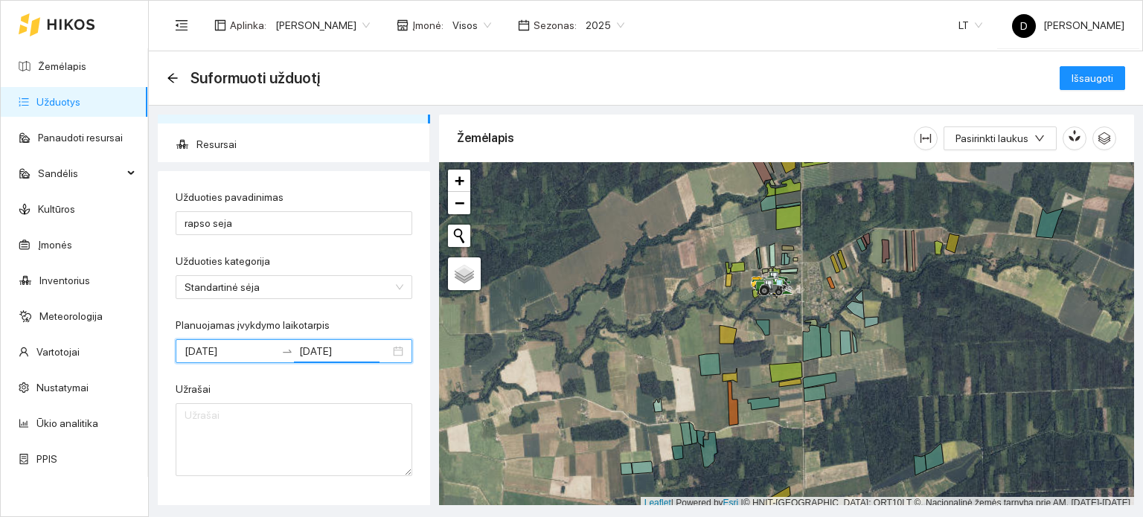
scroll to position [0, 0]
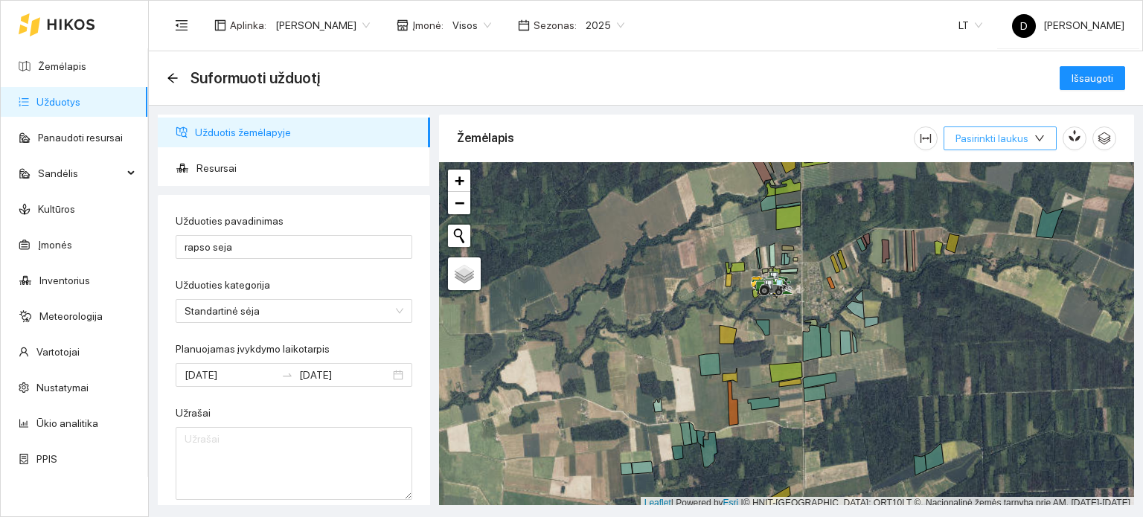
click at [1028, 138] on span "Pasirinkti laukus" at bounding box center [991, 138] width 73 height 16
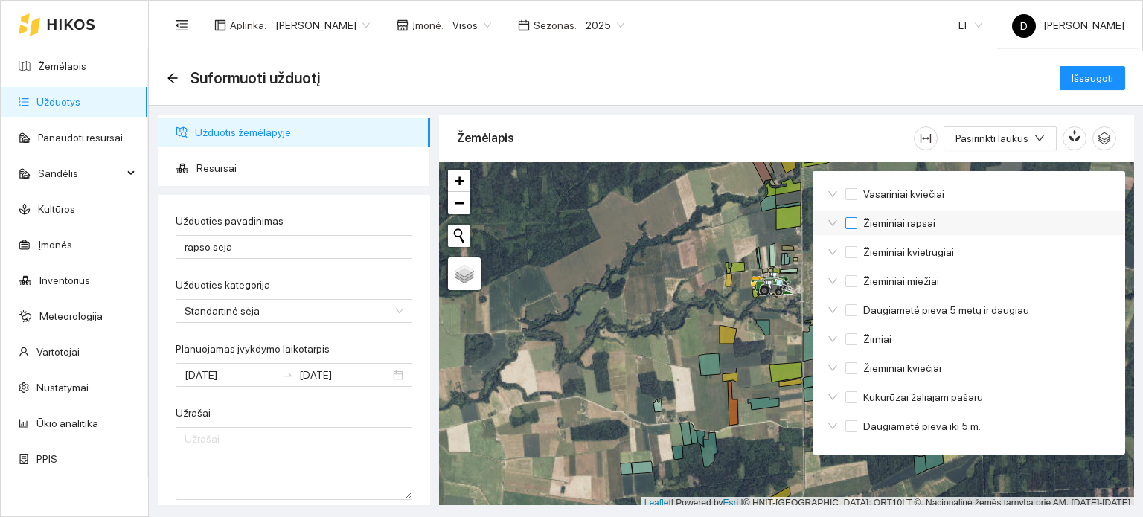
click at [908, 223] on span "Žieminiai rapsai" at bounding box center [899, 223] width 84 height 16
click at [857, 223] on input "Žieminiai rapsai" at bounding box center [851, 223] width 12 height 12
click at [908, 223] on span "Žieminiai rapsai" at bounding box center [899, 223] width 84 height 16
click at [857, 223] on input "Žieminiai rapsai" at bounding box center [851, 223] width 12 height 12
click at [908, 223] on span "Žieminiai rapsai" at bounding box center [899, 223] width 84 height 16
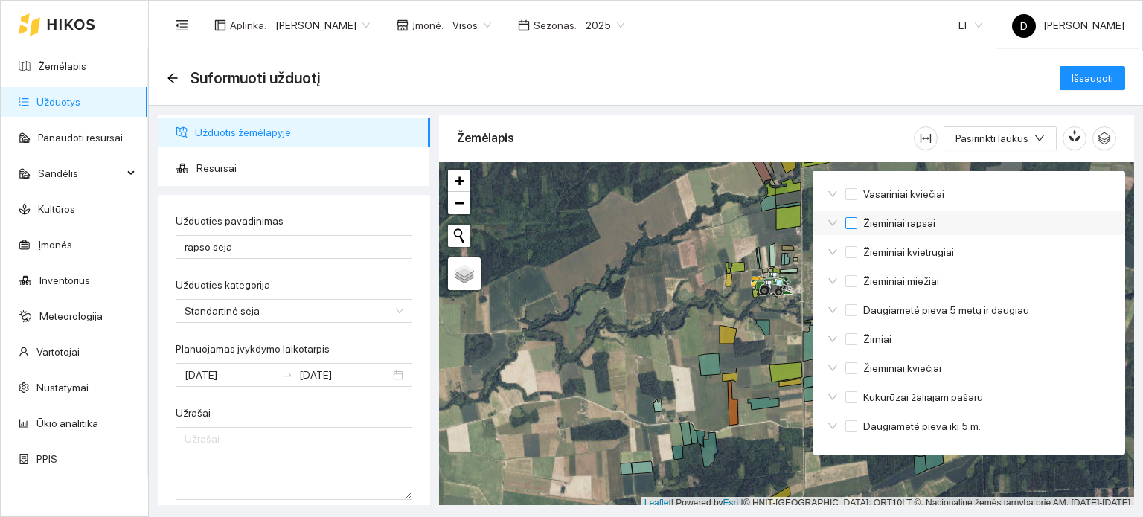
click at [857, 223] on input "Žieminiai rapsai" at bounding box center [851, 223] width 12 height 12
click at [908, 223] on span "Žieminiai rapsai" at bounding box center [899, 223] width 84 height 16
click at [857, 223] on input "Žieminiai rapsai" at bounding box center [851, 223] width 12 height 12
checkbox input "false"
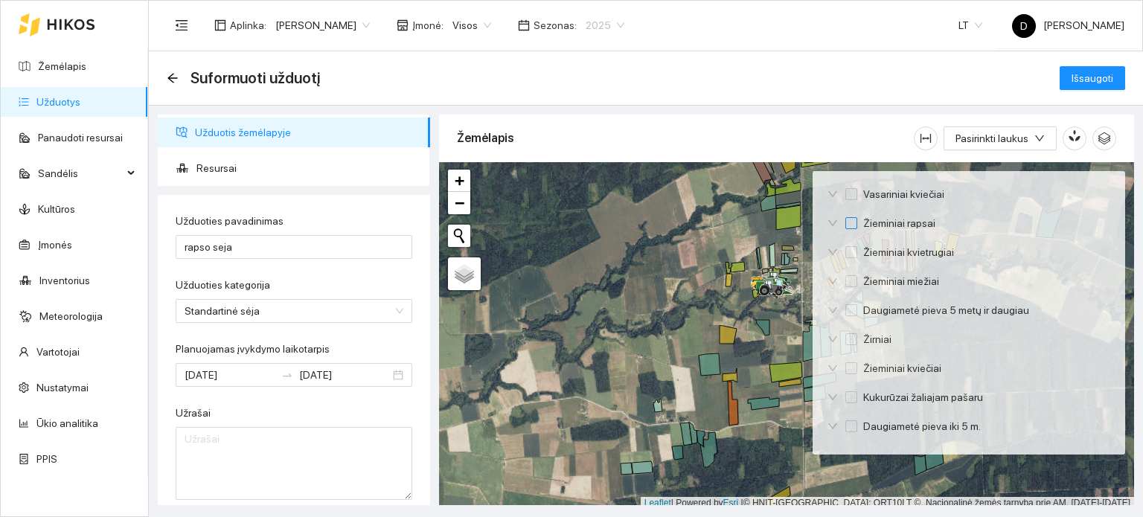
click at [615, 21] on span "2025" at bounding box center [605, 25] width 39 height 22
click at [605, 193] on div "2026" at bounding box center [605, 197] width 38 height 16
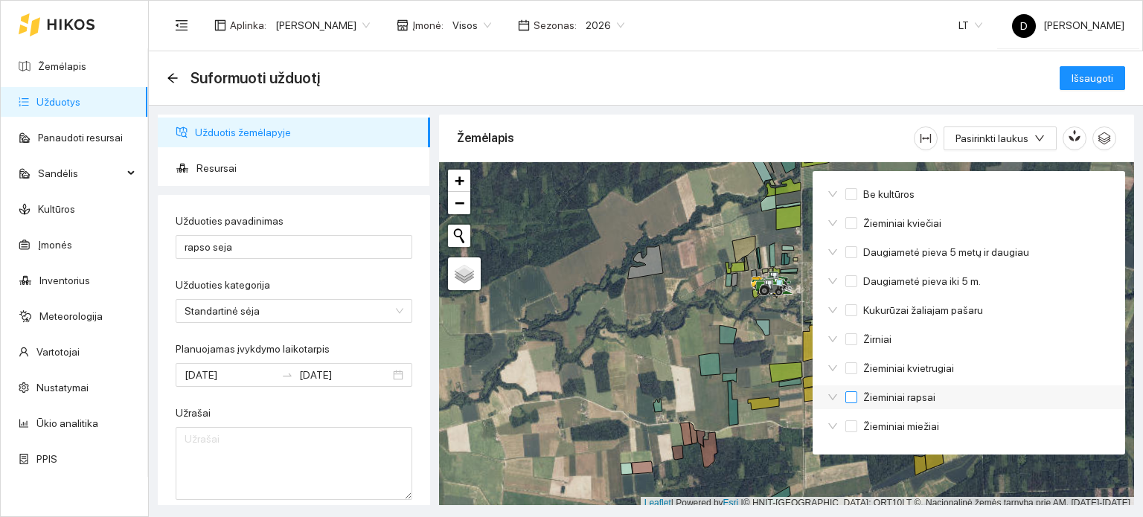
click at [851, 400] on input "Žieminiai rapsai" at bounding box center [851, 397] width 12 height 12
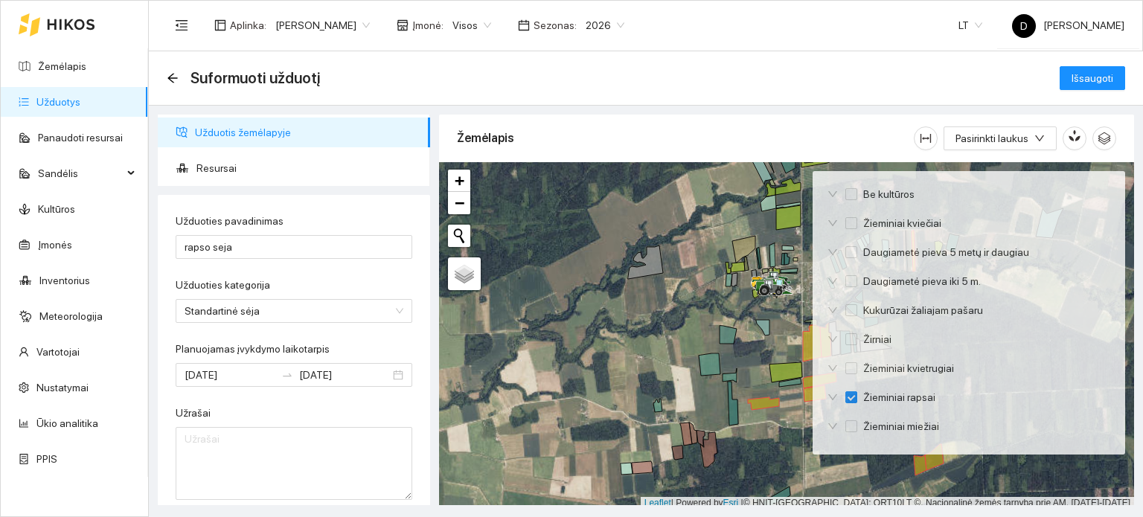
scroll to position [4, 0]
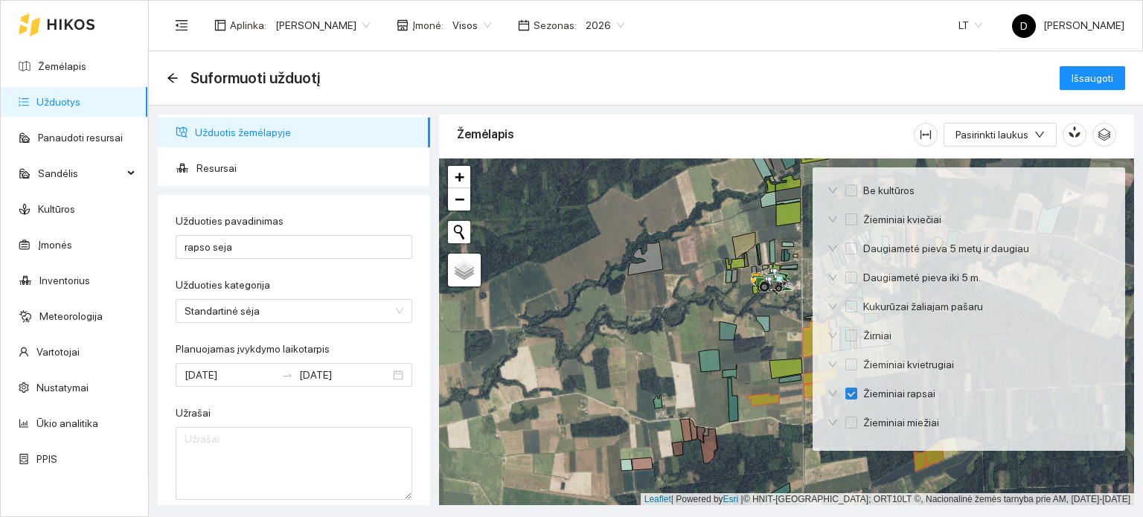
click at [679, 356] on div at bounding box center [786, 333] width 695 height 348
click at [958, 95] on div "Suformuoti užduotį Išsaugoti" at bounding box center [646, 78] width 994 height 54
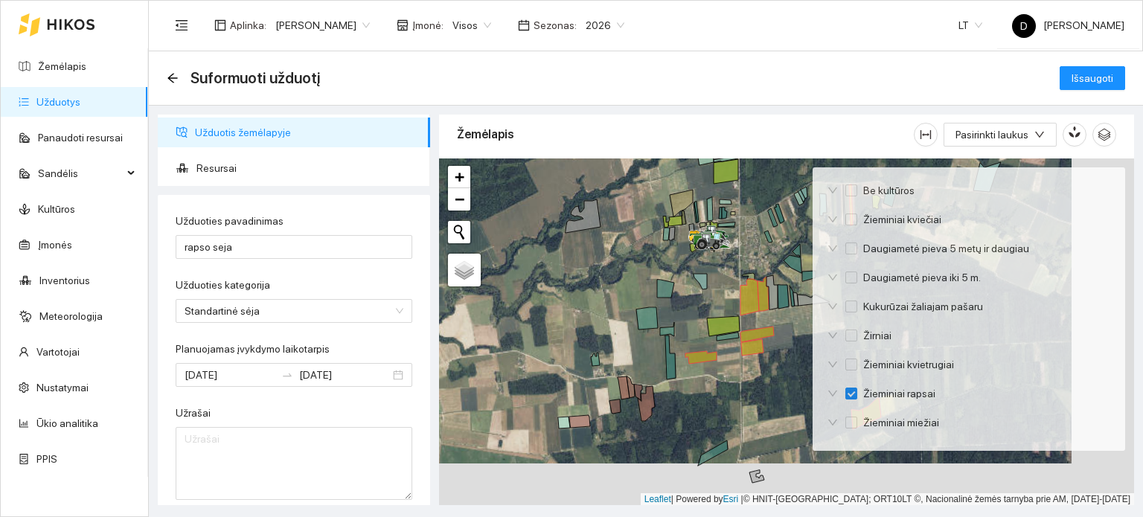
drag, startPoint x: 673, startPoint y: 321, endPoint x: 555, endPoint y: 257, distance: 133.9
click at [555, 257] on div at bounding box center [786, 333] width 695 height 348
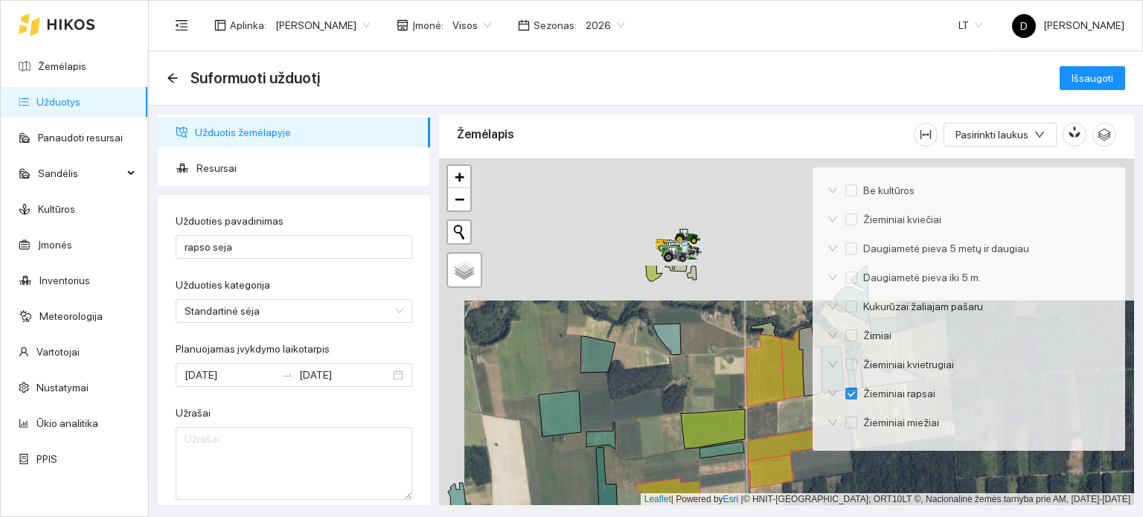
drag, startPoint x: 665, startPoint y: 214, endPoint x: 690, endPoint y: 355, distance: 143.6
click at [690, 356] on div at bounding box center [786, 333] width 695 height 348
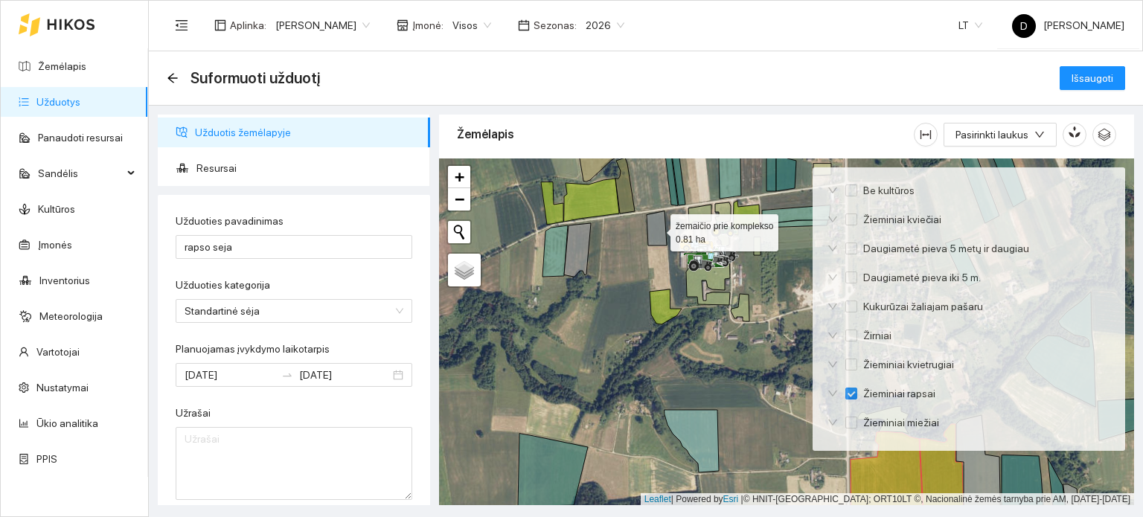
click at [656, 229] on icon at bounding box center [657, 228] width 20 height 34
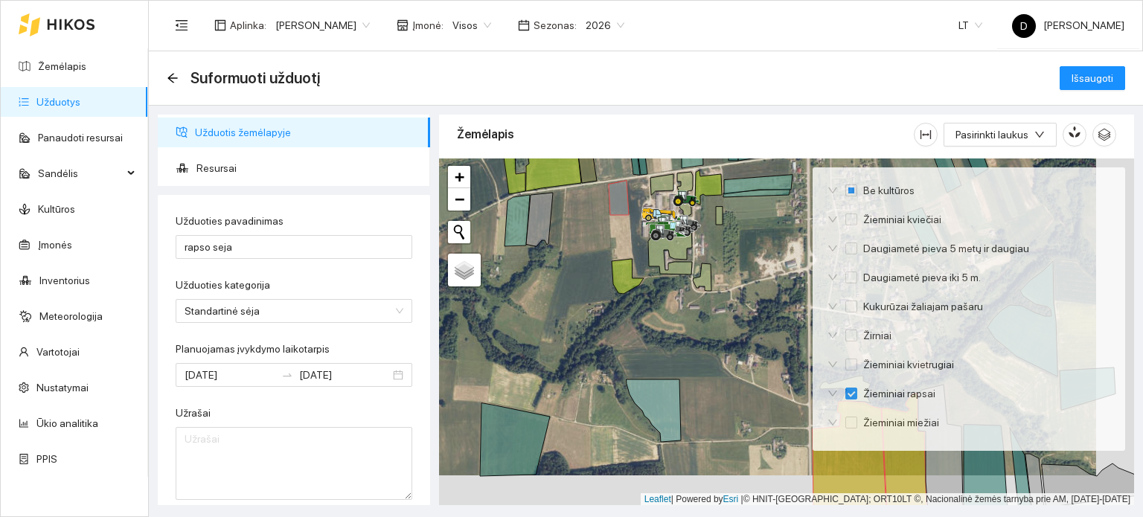
drag, startPoint x: 647, startPoint y: 304, endPoint x: 577, endPoint y: 234, distance: 98.4
click at [577, 234] on div at bounding box center [786, 333] width 695 height 348
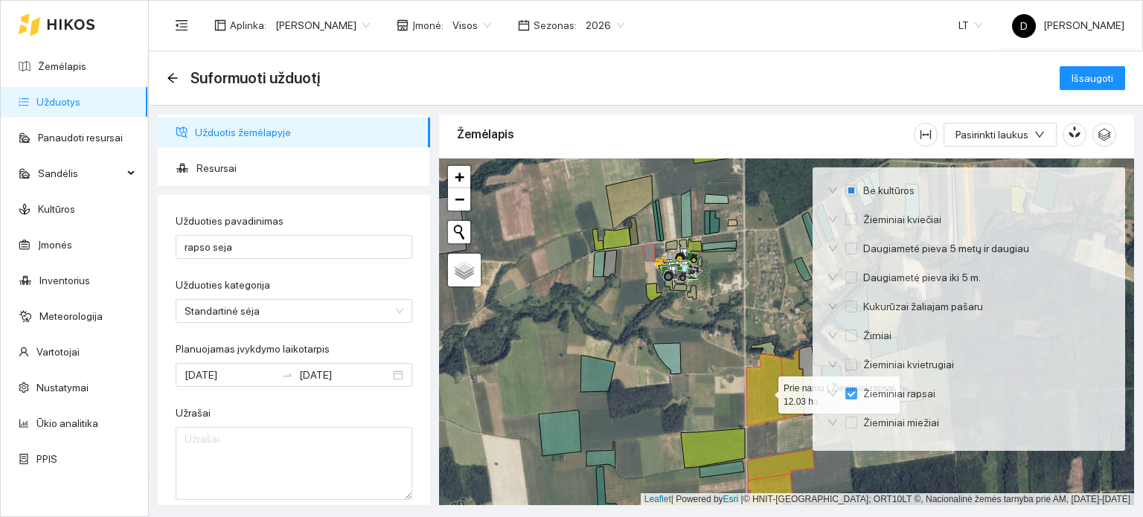
click at [768, 407] on icon at bounding box center [765, 390] width 38 height 72
checkbox input "false"
click at [790, 401] on icon at bounding box center [792, 384] width 22 height 68
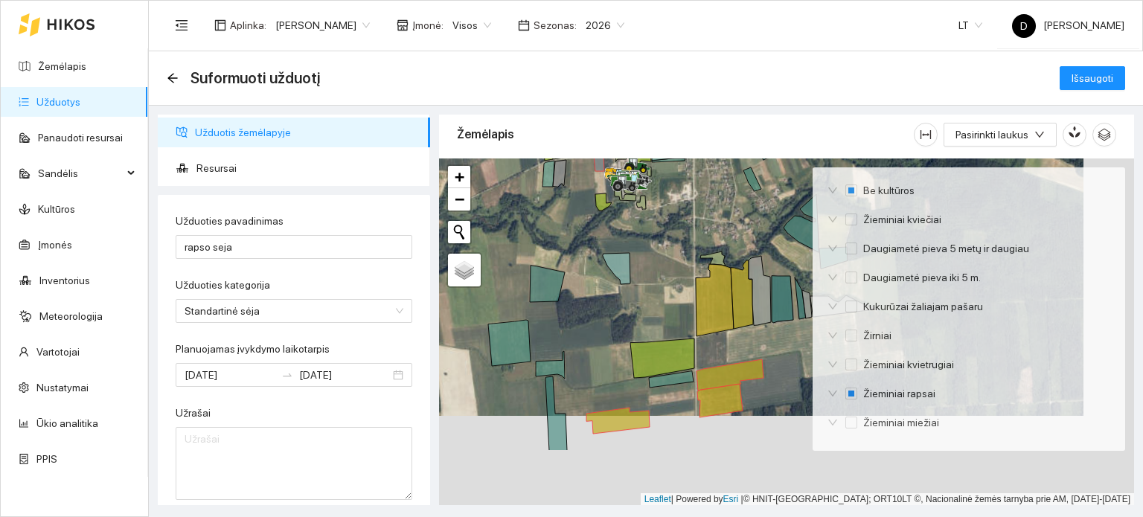
drag, startPoint x: 717, startPoint y: 369, endPoint x: 655, endPoint y: 249, distance: 135.1
click at [655, 249] on div at bounding box center [786, 333] width 695 height 348
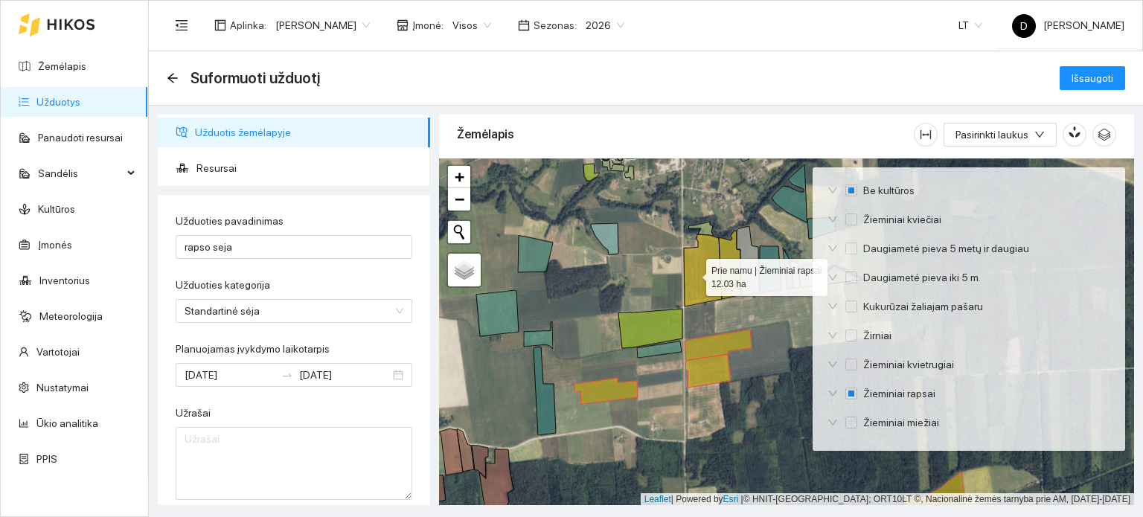
click at [694, 273] on icon at bounding box center [703, 270] width 38 height 72
drag, startPoint x: 727, startPoint y: 269, endPoint x: 738, endPoint y: 268, distance: 11.3
click at [737, 268] on icon at bounding box center [730, 265] width 22 height 68
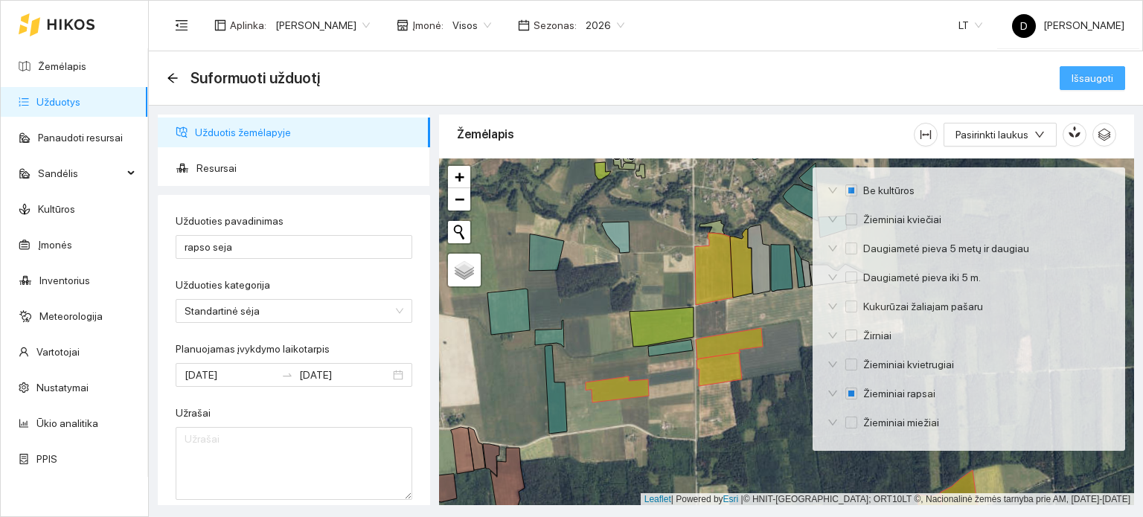
click at [1083, 70] on span "Išsaugoti" at bounding box center [1093, 78] width 42 height 16
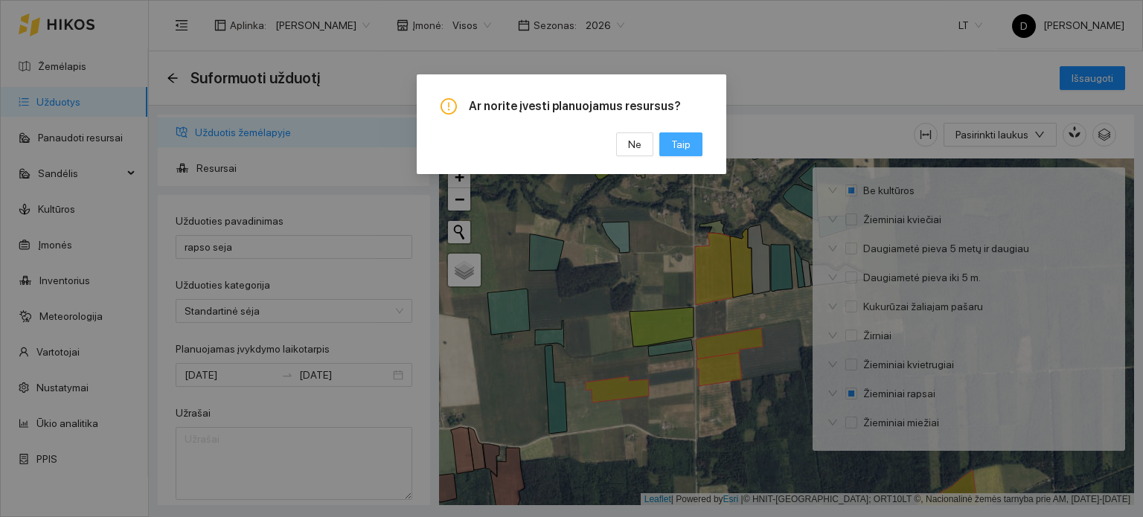
click at [679, 145] on span "Taip" at bounding box center [680, 144] width 19 height 16
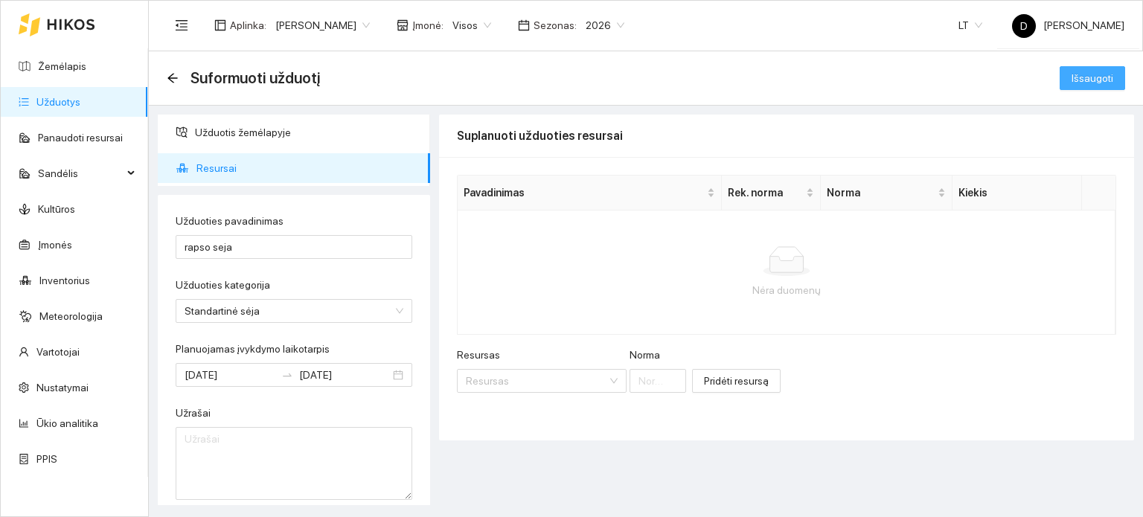
click at [1081, 75] on span "Išsaugoti" at bounding box center [1093, 78] width 42 height 16
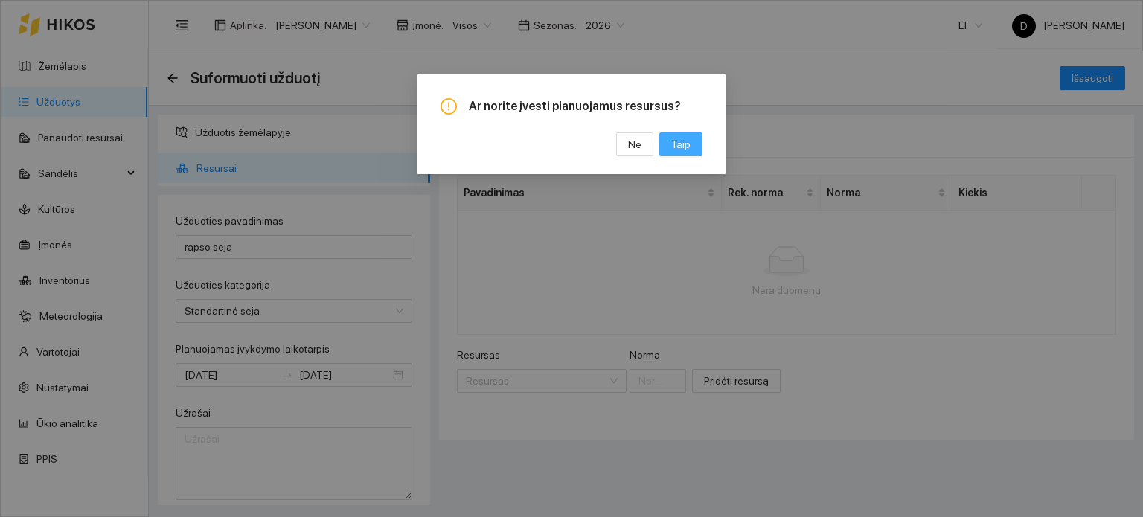
click at [671, 144] on button "Taip" at bounding box center [680, 144] width 43 height 24
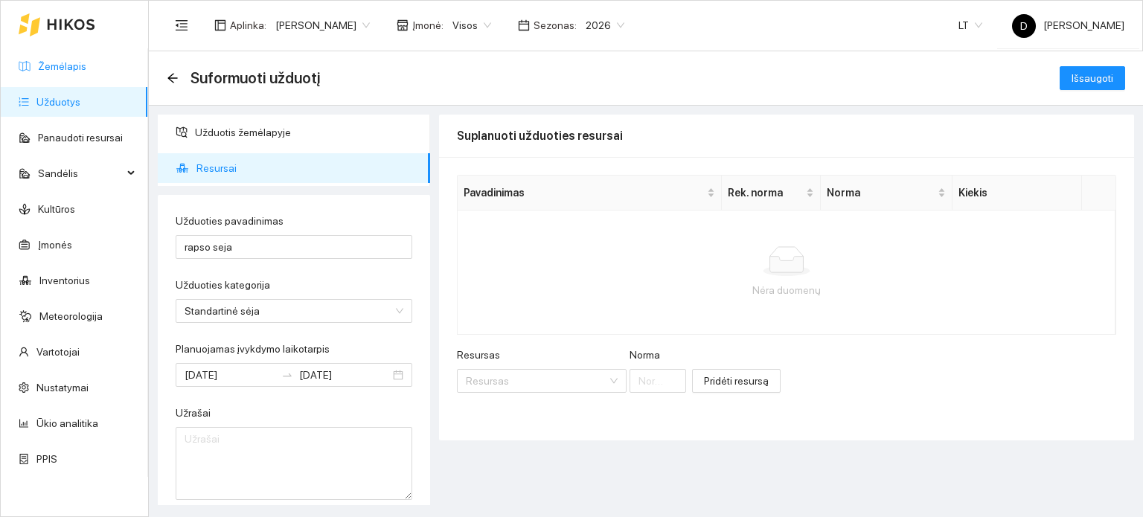
click at [54, 66] on link "Žemėlapis" at bounding box center [62, 66] width 48 height 12
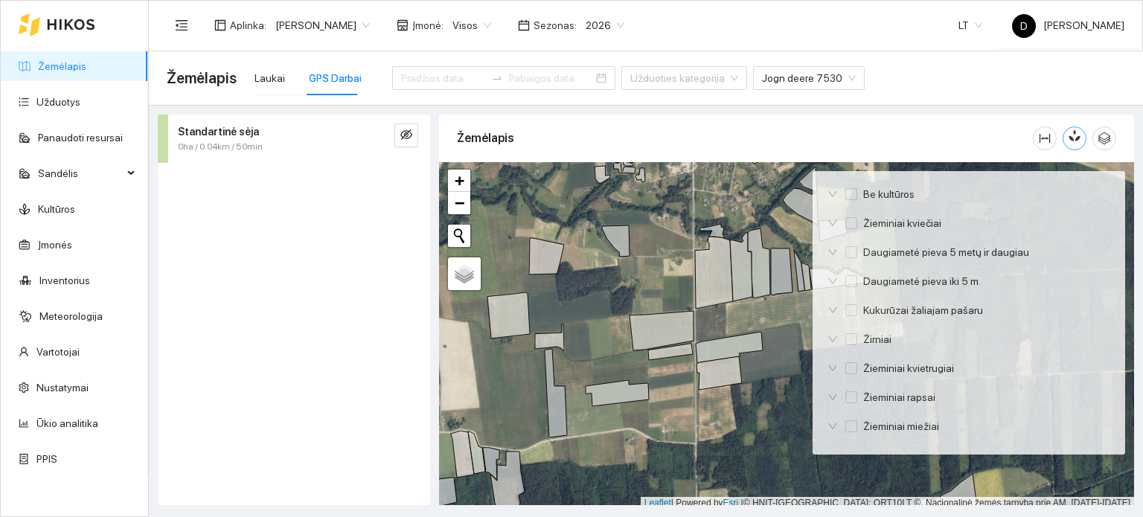
click at [1068, 139] on icon "button" at bounding box center [1074, 135] width 13 height 13
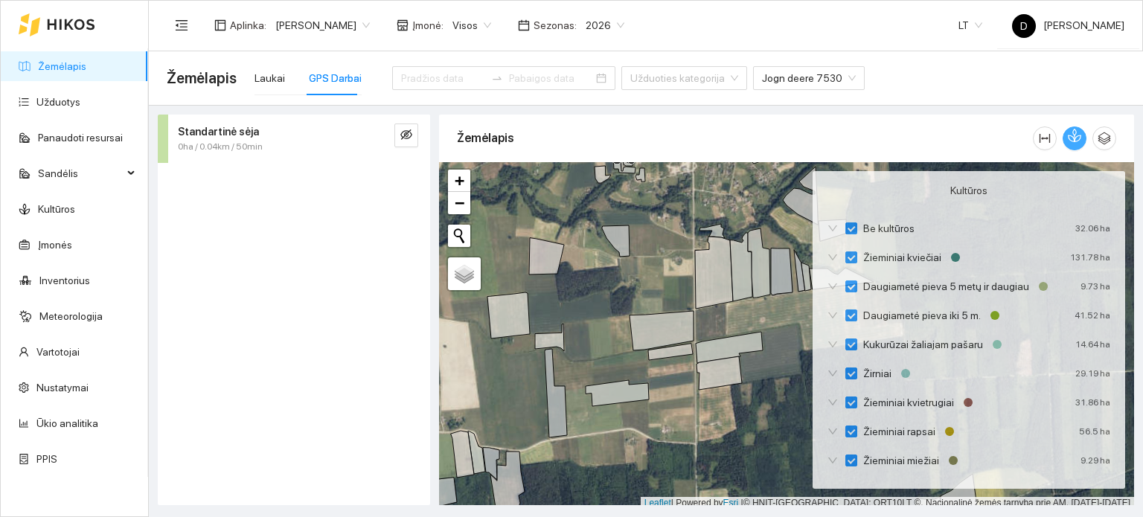
click at [1068, 139] on icon "button" at bounding box center [1074, 135] width 13 height 13
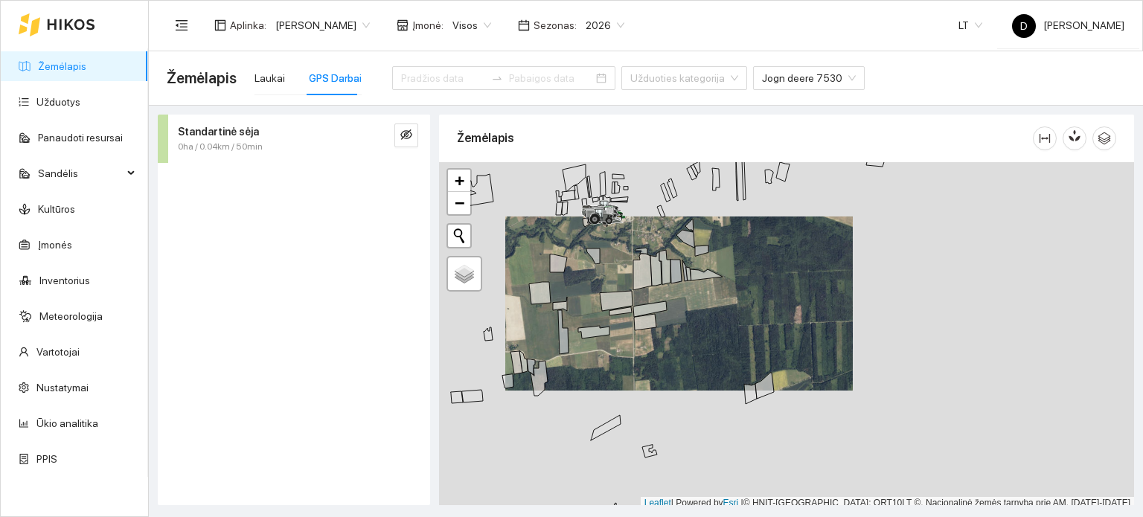
scroll to position [4, 0]
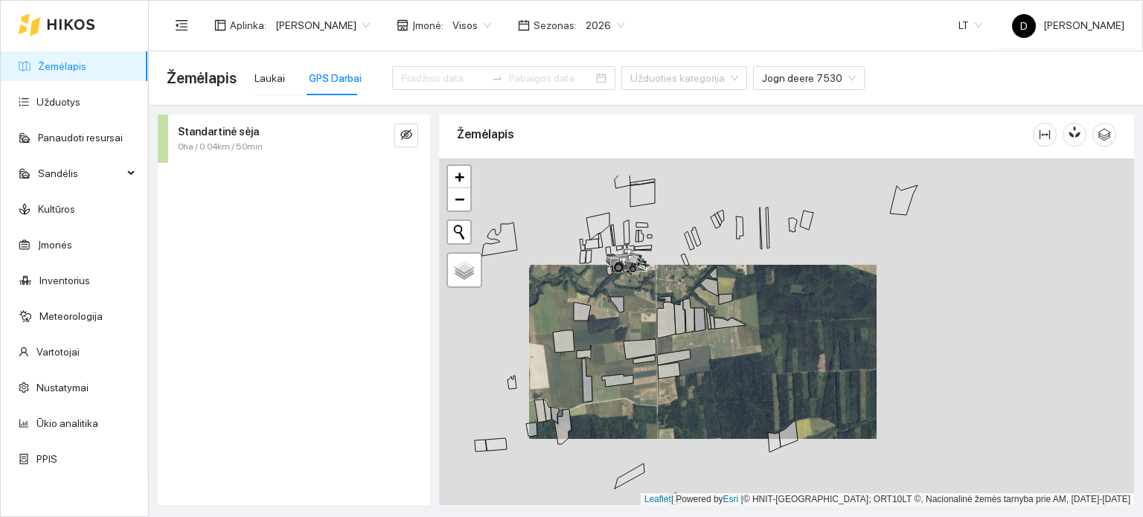
drag, startPoint x: 608, startPoint y: 304, endPoint x: 615, endPoint y: 408, distance: 104.4
click at [615, 408] on div at bounding box center [786, 333] width 695 height 348
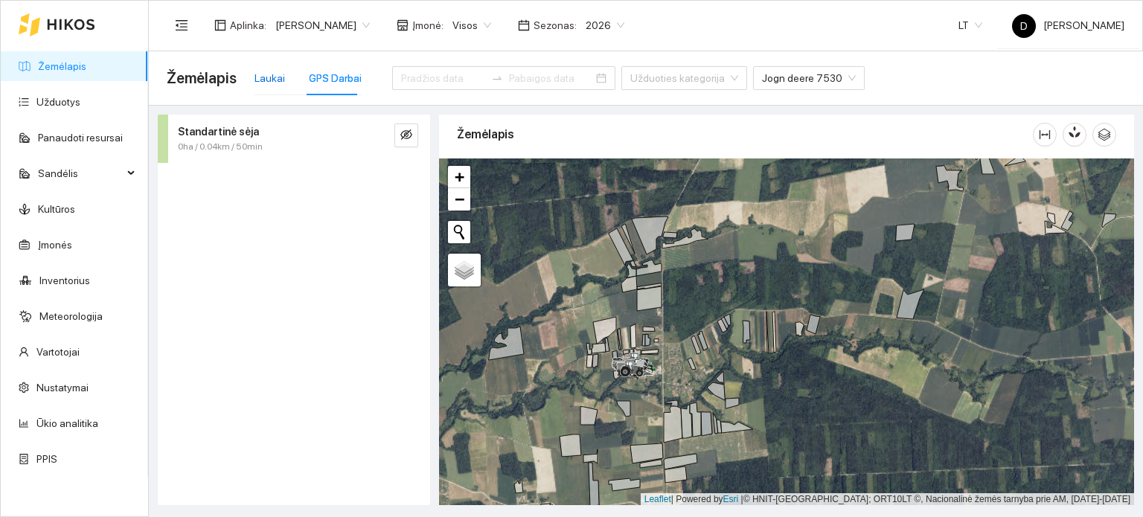
click at [272, 80] on div "Laukai" at bounding box center [270, 78] width 31 height 16
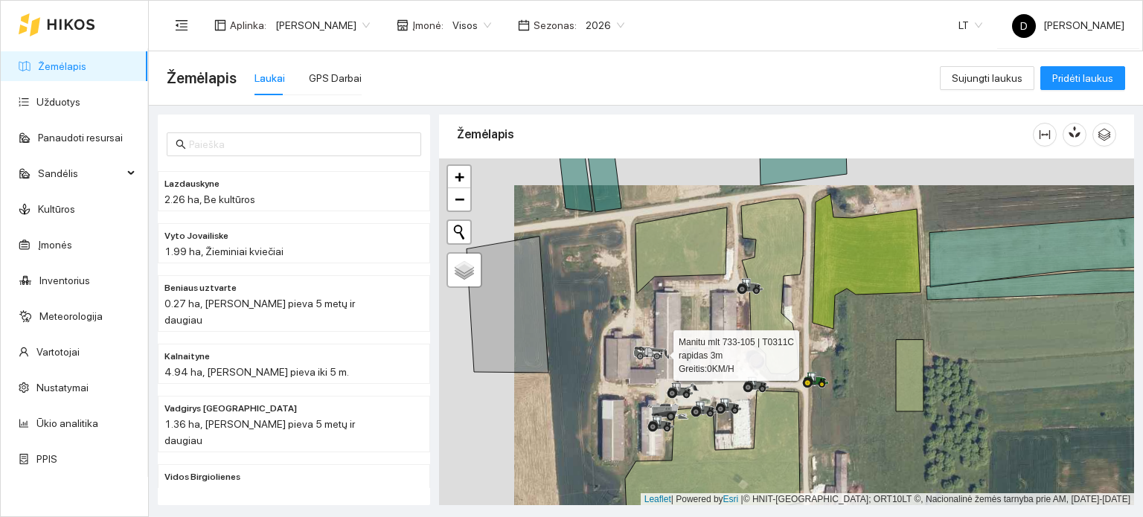
drag, startPoint x: 568, startPoint y: 323, endPoint x: 734, endPoint y: 371, distance: 172.9
click at [675, 360] on icon at bounding box center [654, 353] width 42 height 14
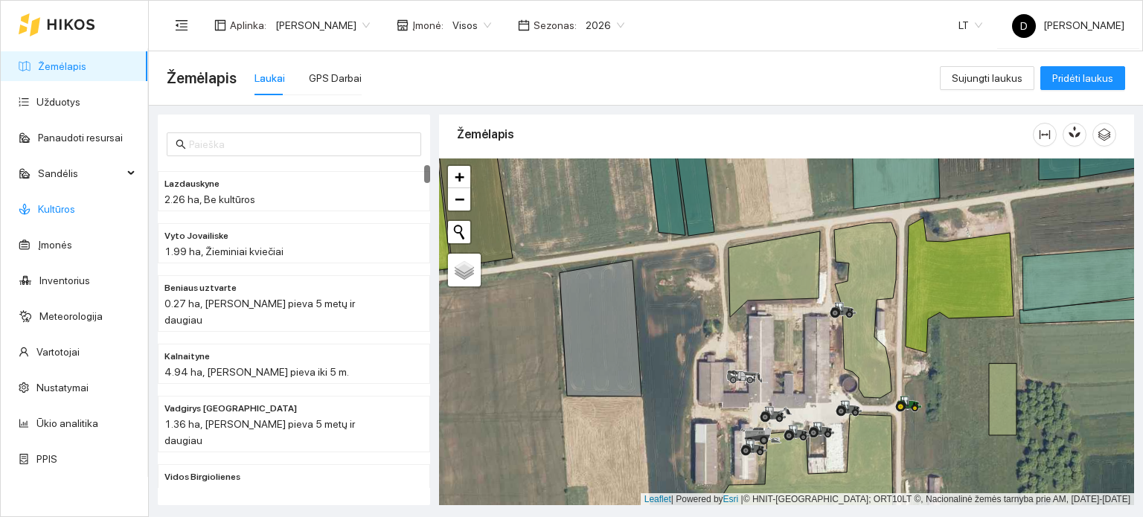
click at [71, 203] on link "Kultūros" at bounding box center [56, 209] width 37 height 12
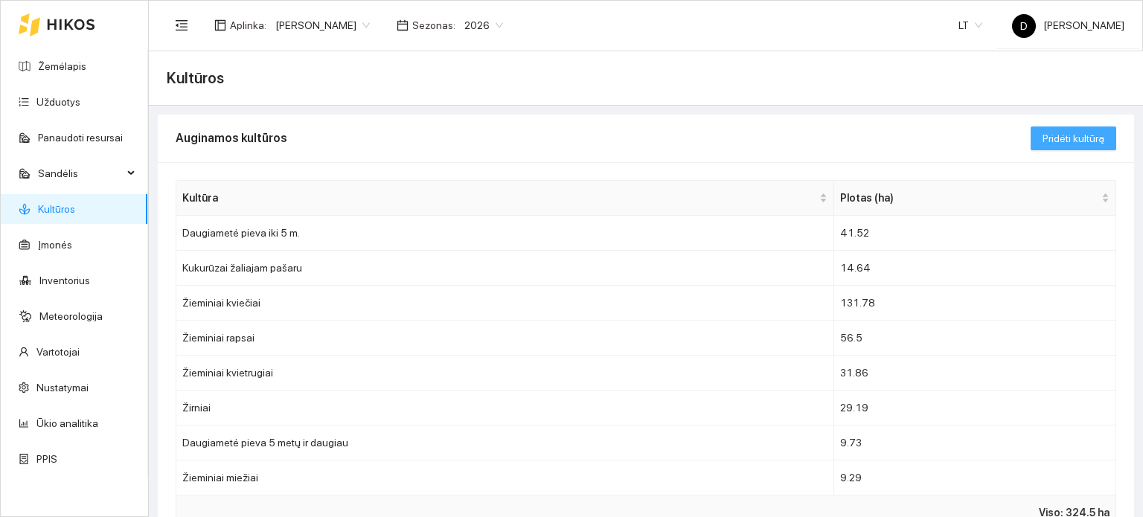
click at [1032, 139] on button "Pridėti kultūrą" at bounding box center [1074, 139] width 86 height 24
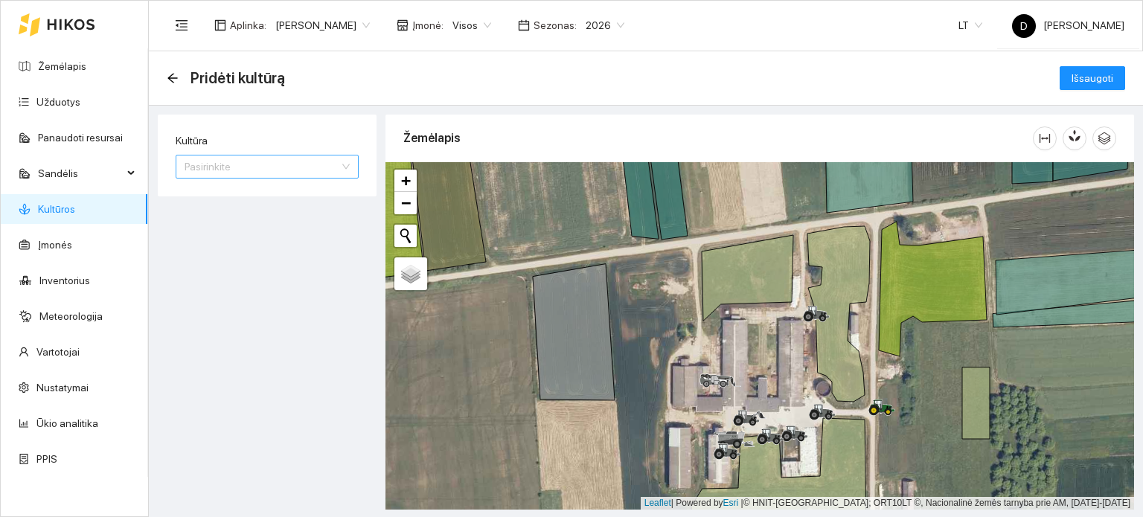
click at [286, 166] on input "Kultūra" at bounding box center [262, 167] width 155 height 22
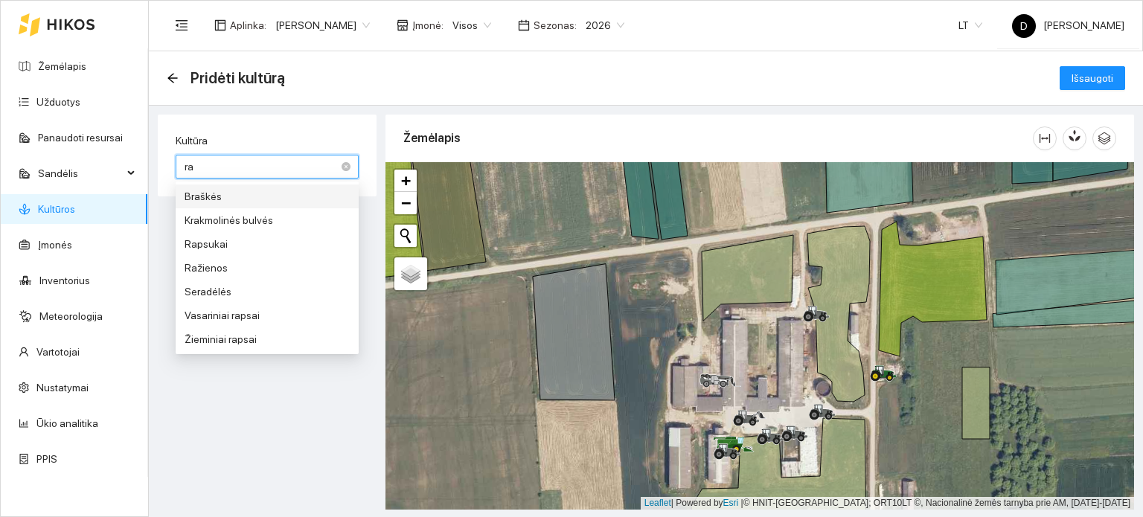
type input "rap"
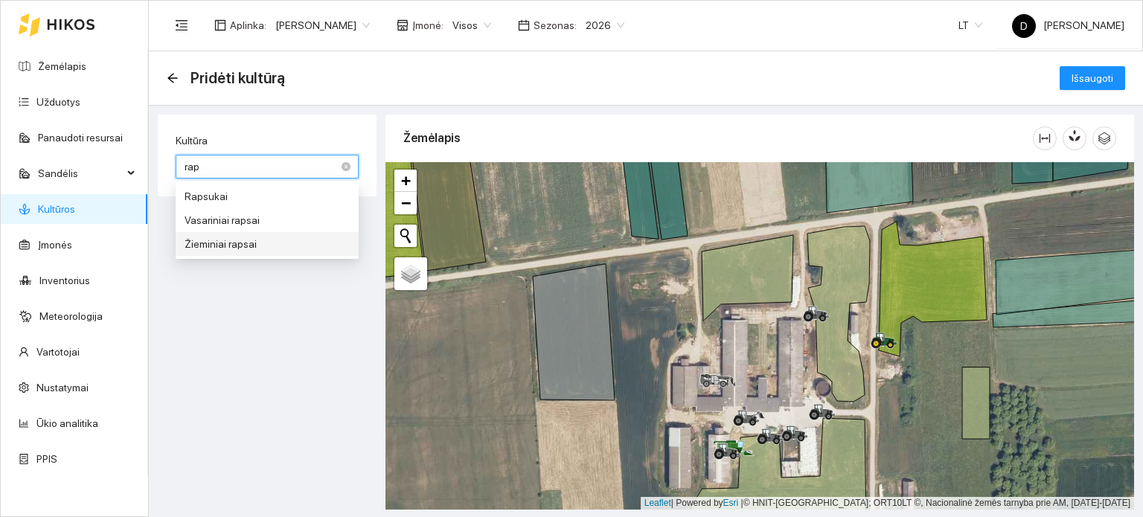
click at [256, 248] on div "Žieminiai rapsai" at bounding box center [267, 244] width 165 height 16
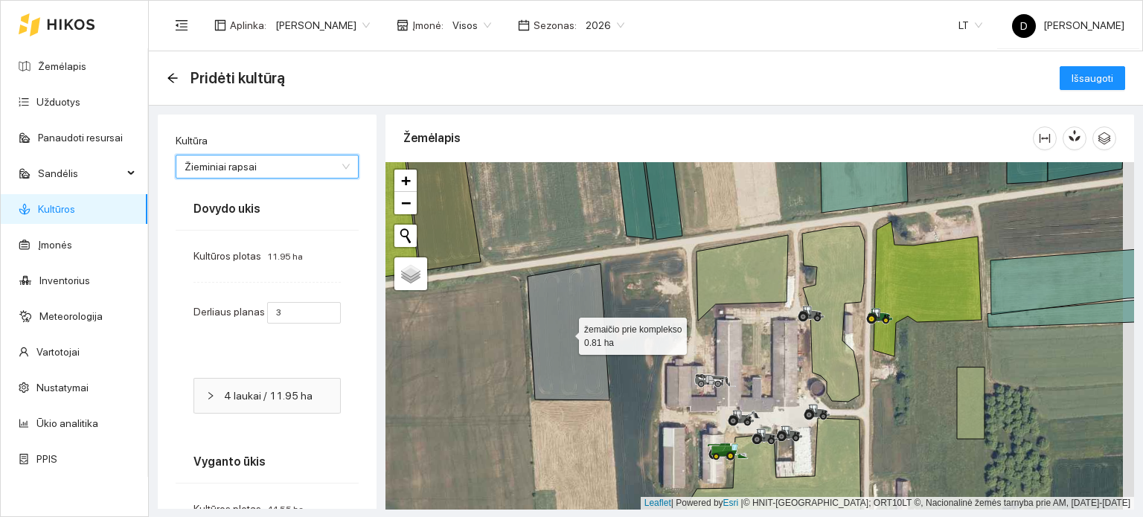
click at [566, 333] on icon at bounding box center [569, 332] width 82 height 136
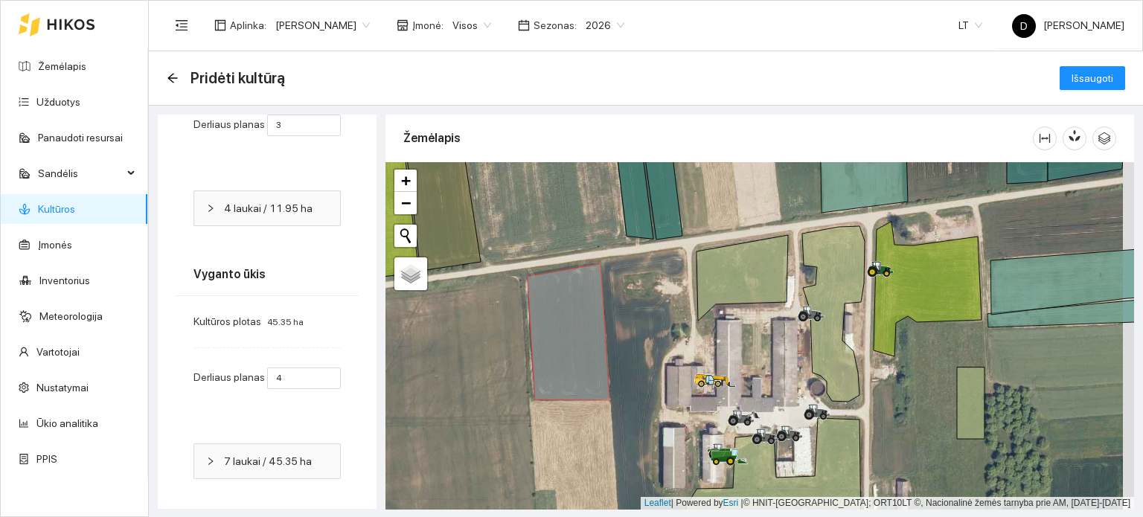
scroll to position [193, 0]
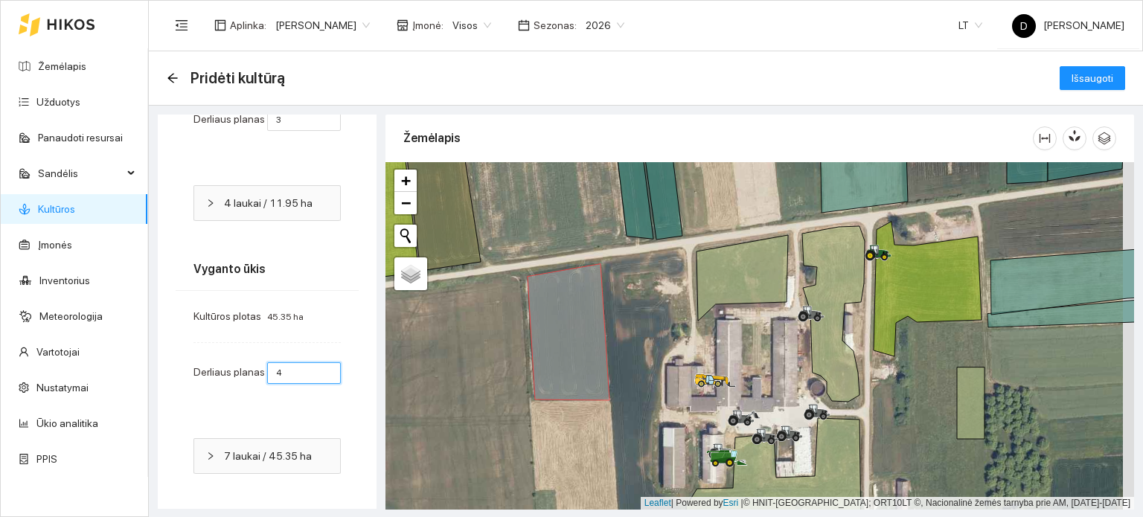
click at [286, 364] on input "4" at bounding box center [304, 373] width 74 height 22
click at [314, 374] on input "3" at bounding box center [304, 373] width 74 height 22
type input "2"
click at [314, 375] on input "2" at bounding box center [304, 373] width 74 height 22
click at [1072, 77] on span "Išsaugoti" at bounding box center [1093, 78] width 42 height 16
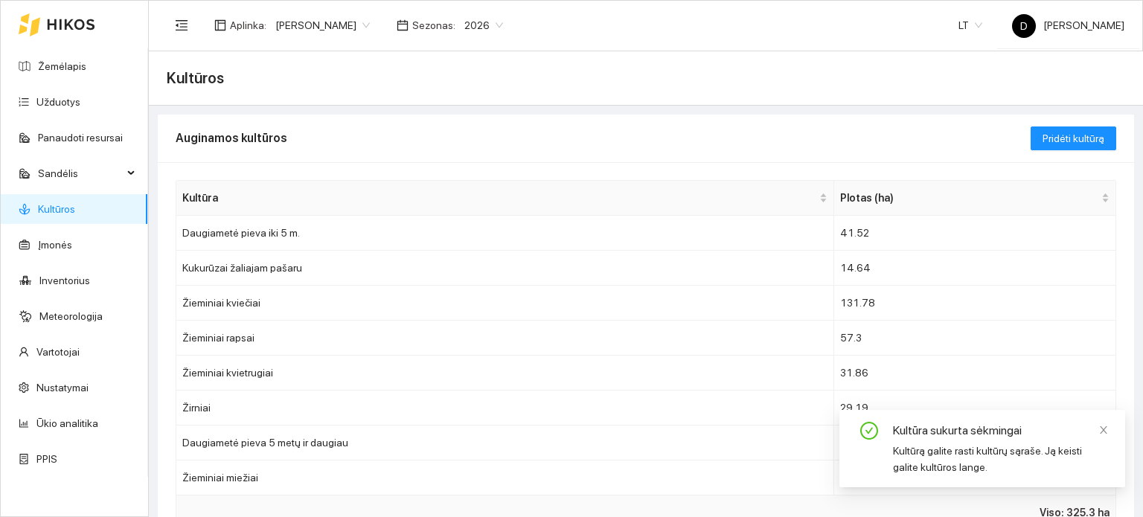
click at [51, 22] on icon at bounding box center [71, 25] width 48 height 12
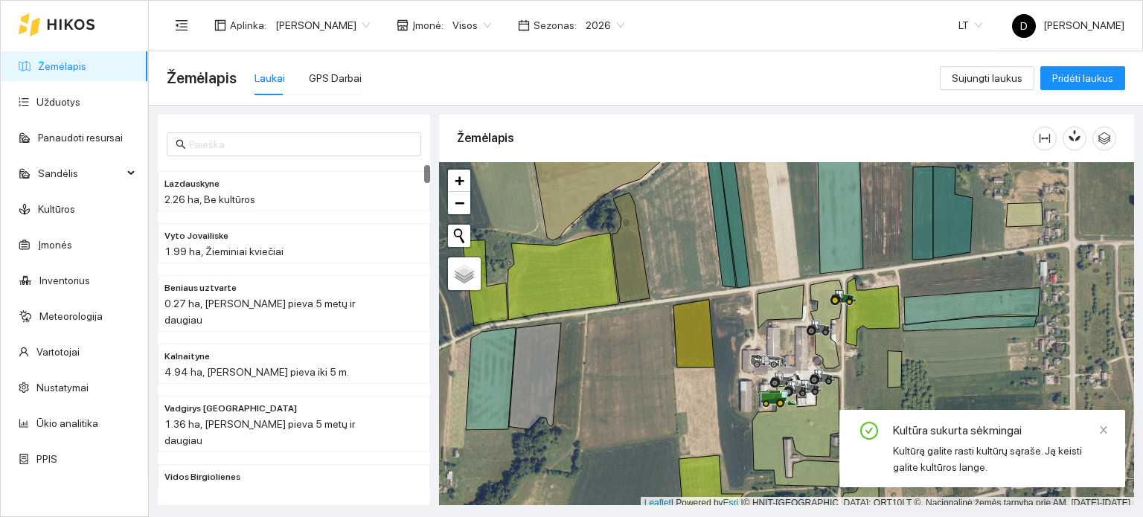
click at [1097, 430] on div "Kultūra sukurta sėkmingai" at bounding box center [1000, 431] width 214 height 18
click at [1100, 432] on icon "close" at bounding box center [1103, 430] width 10 height 10
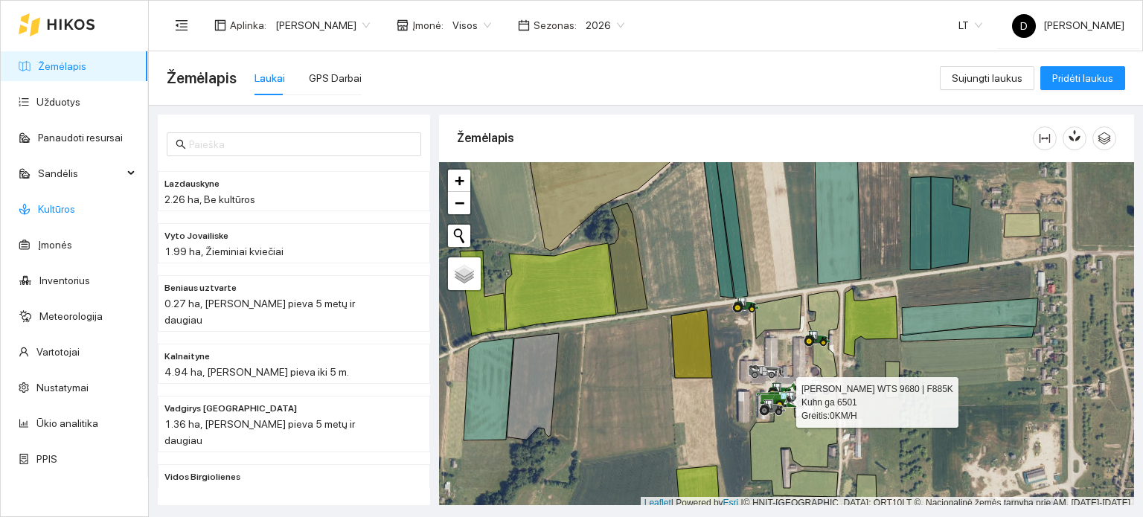
click at [60, 211] on link "Kultūros" at bounding box center [56, 209] width 37 height 12
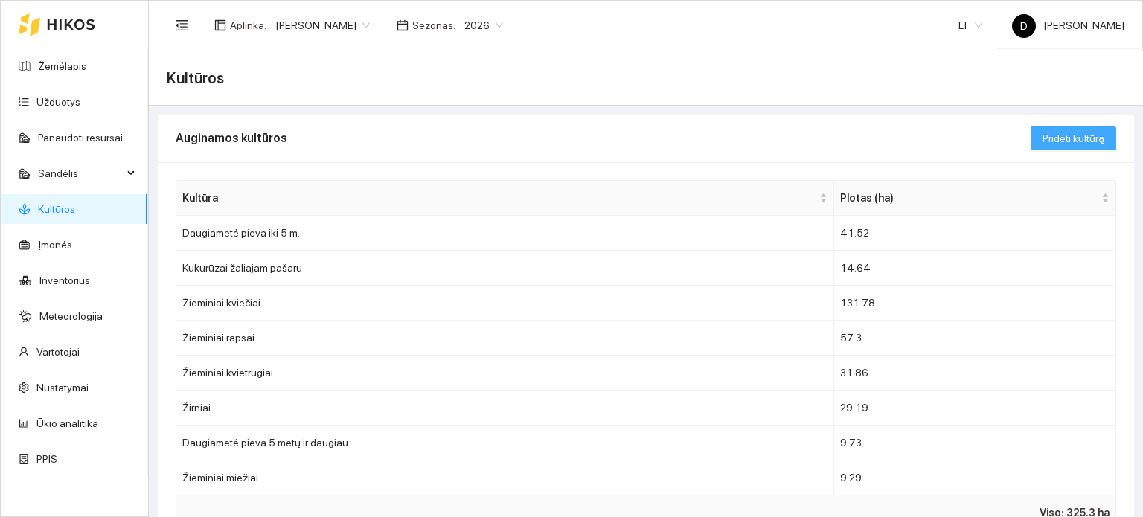
click at [1065, 140] on span "Pridėti kultūrą" at bounding box center [1074, 138] width 62 height 16
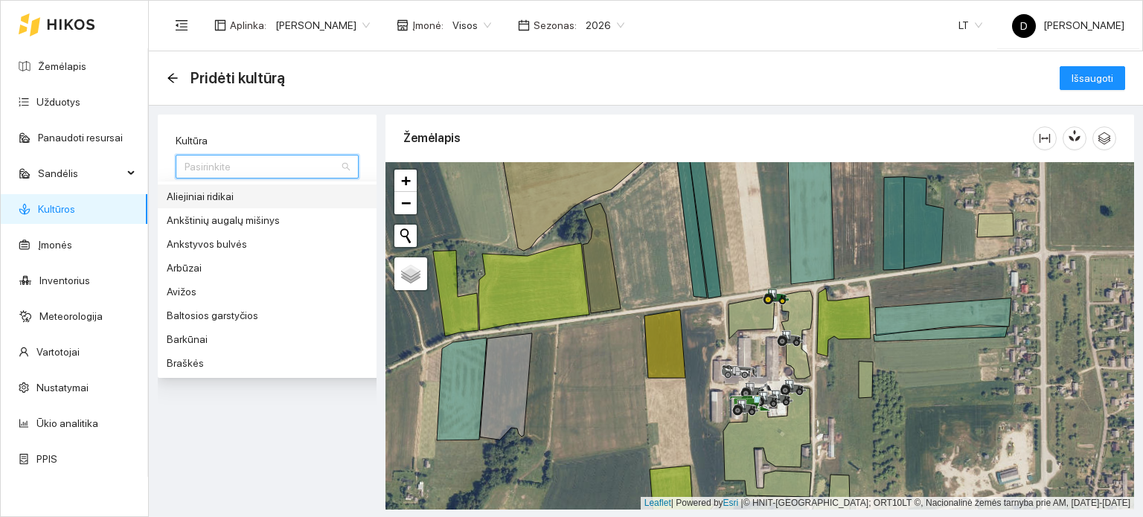
click at [289, 173] on input "Kultūra" at bounding box center [262, 167] width 155 height 22
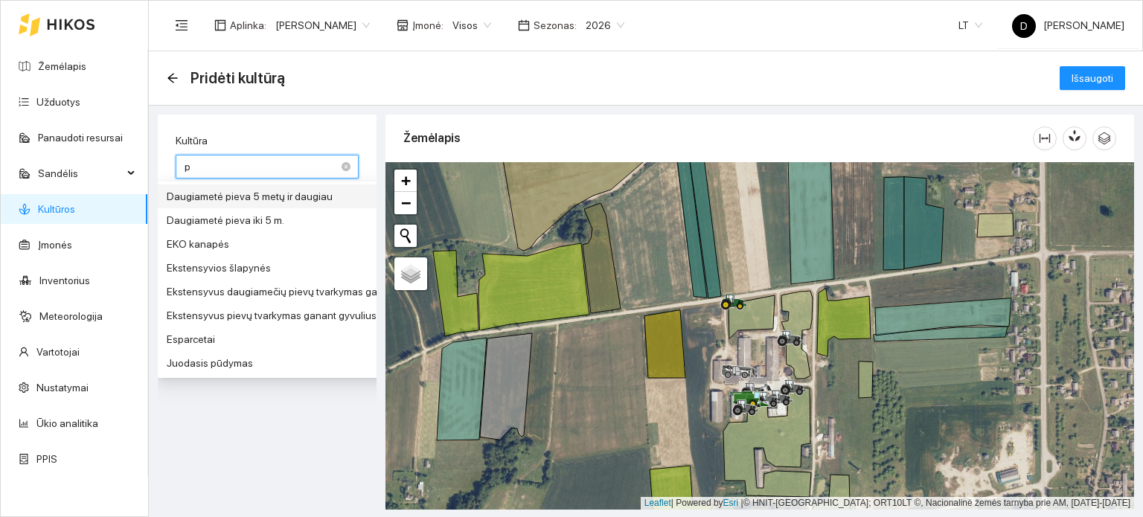
type input "pi"
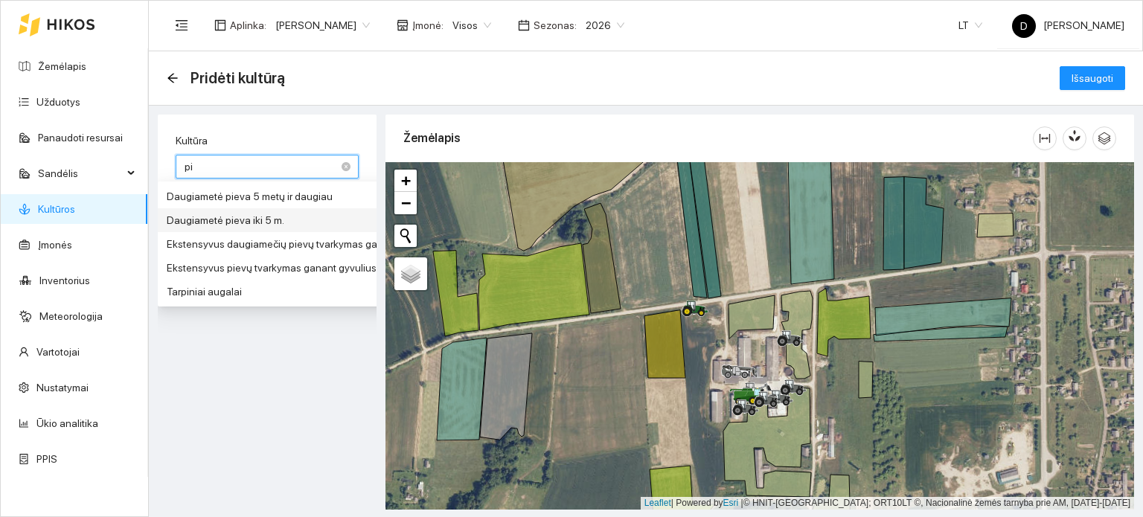
click at [292, 216] on div "Daugiametė pieva iki 5 m." at bounding box center [278, 220] width 223 height 16
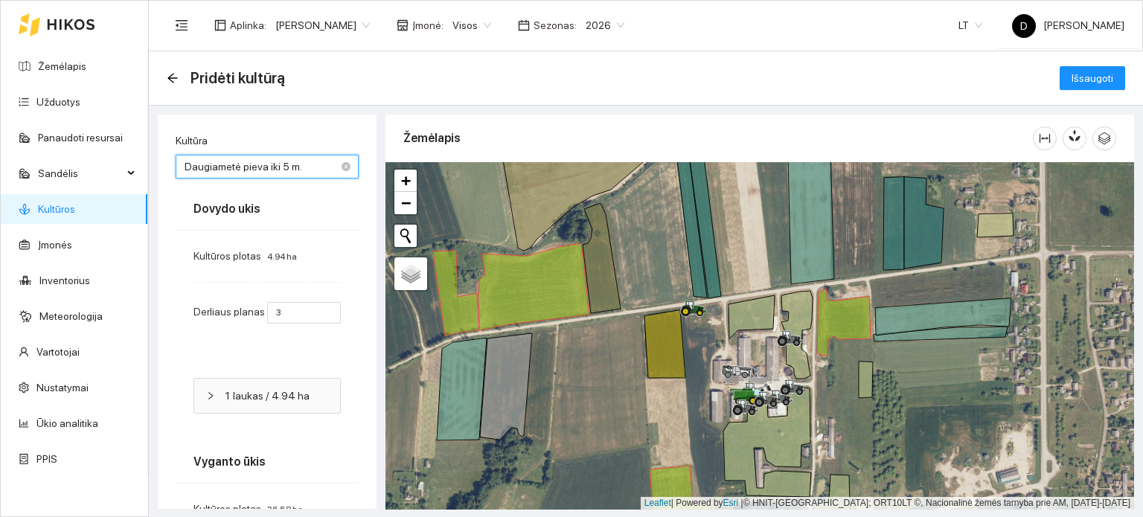
type input "4"
type input "7"
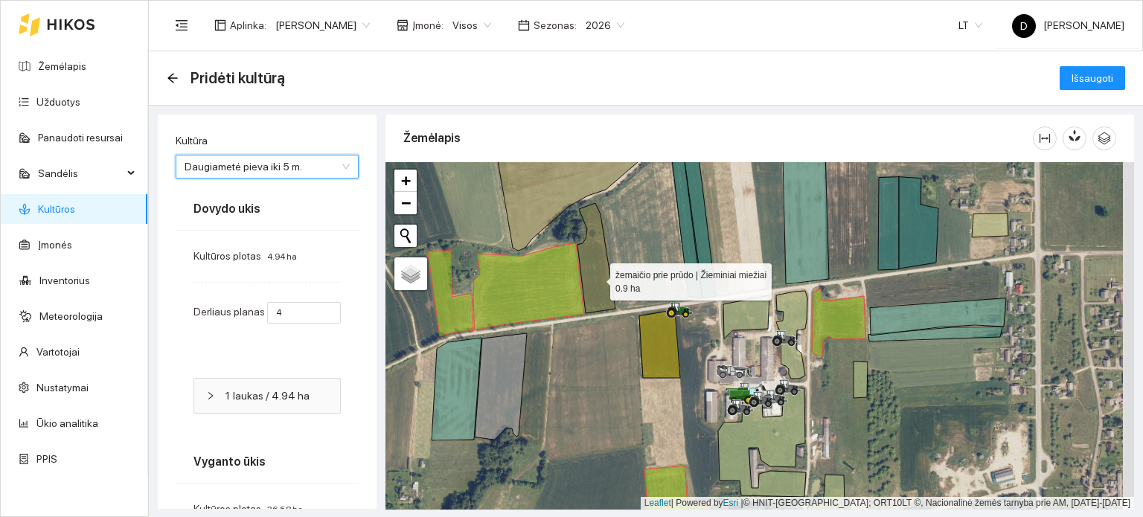
click at [597, 278] on icon at bounding box center [596, 258] width 38 height 110
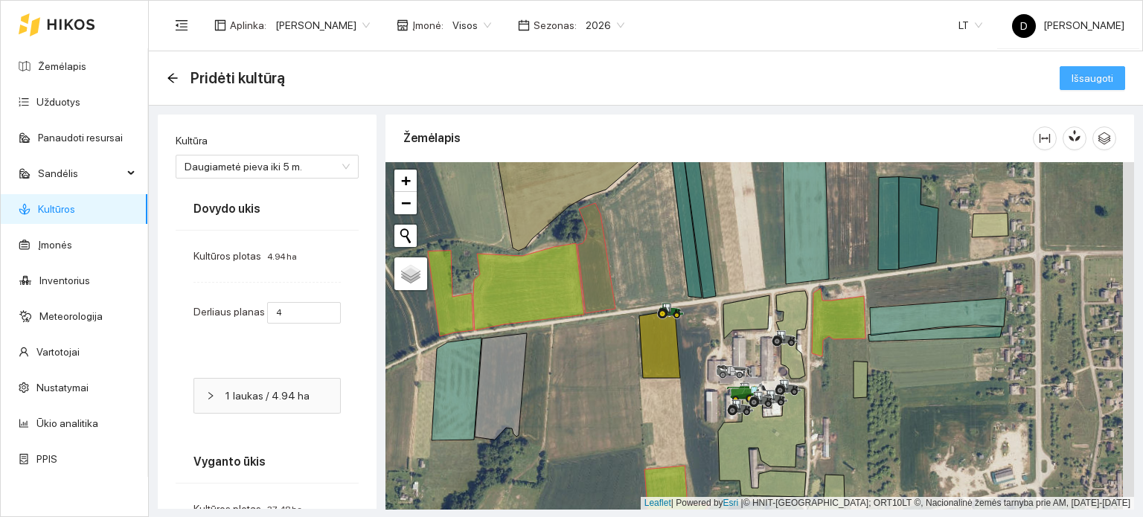
click at [1087, 83] on span "Išsaugoti" at bounding box center [1093, 78] width 42 height 16
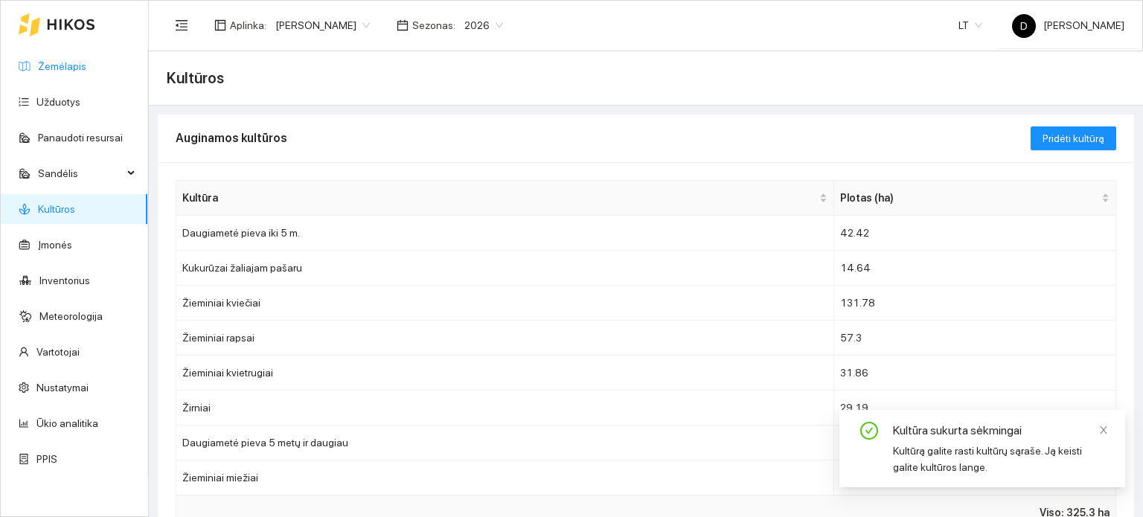
click at [53, 61] on link "Žemėlapis" at bounding box center [62, 66] width 48 height 12
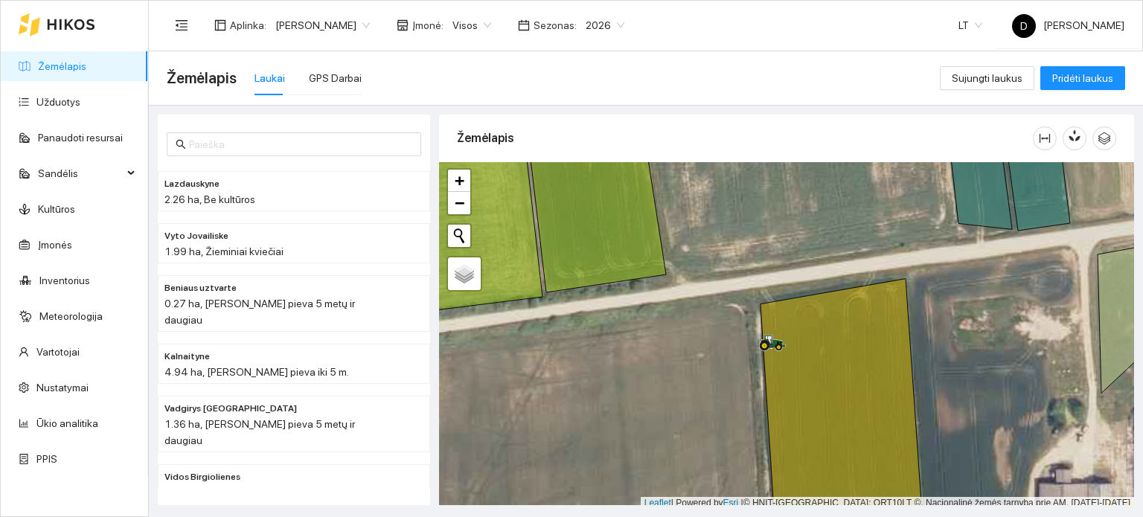
scroll to position [4, 0]
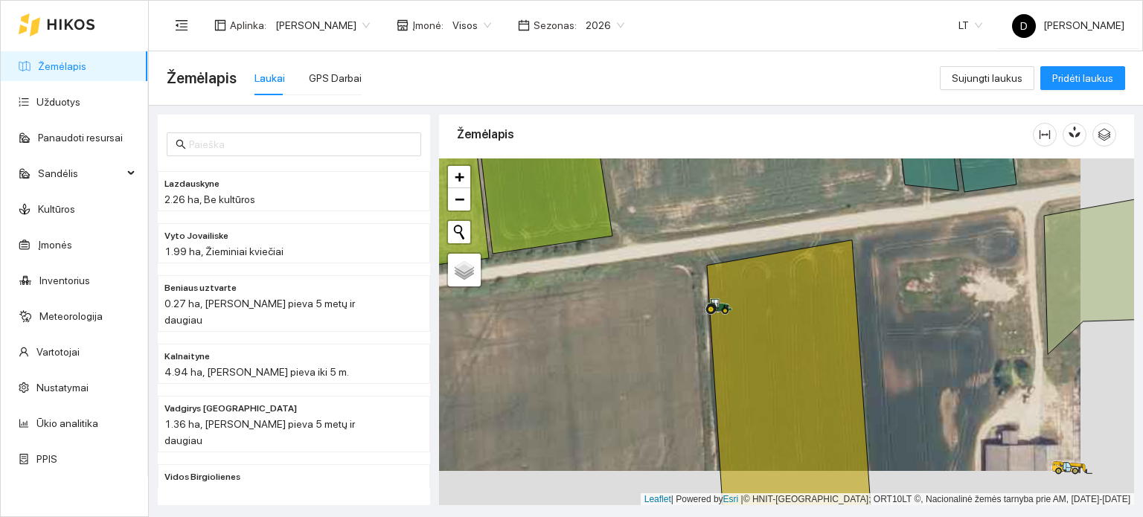
drag, startPoint x: 693, startPoint y: 307, endPoint x: 643, endPoint y: 237, distance: 85.9
click at [644, 237] on div at bounding box center [786, 333] width 695 height 348
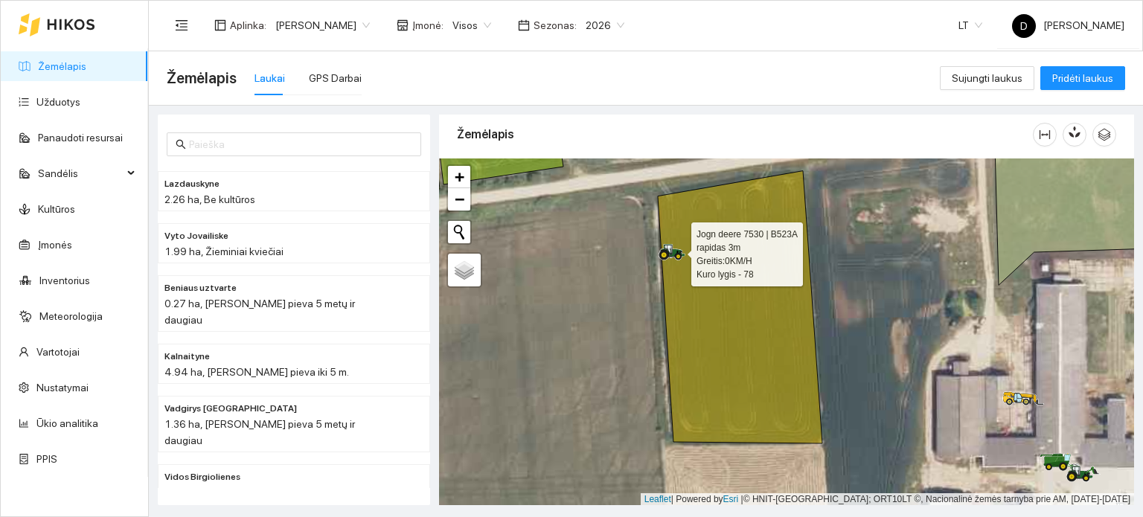
click at [670, 249] on icon at bounding box center [668, 249] width 7 height 9
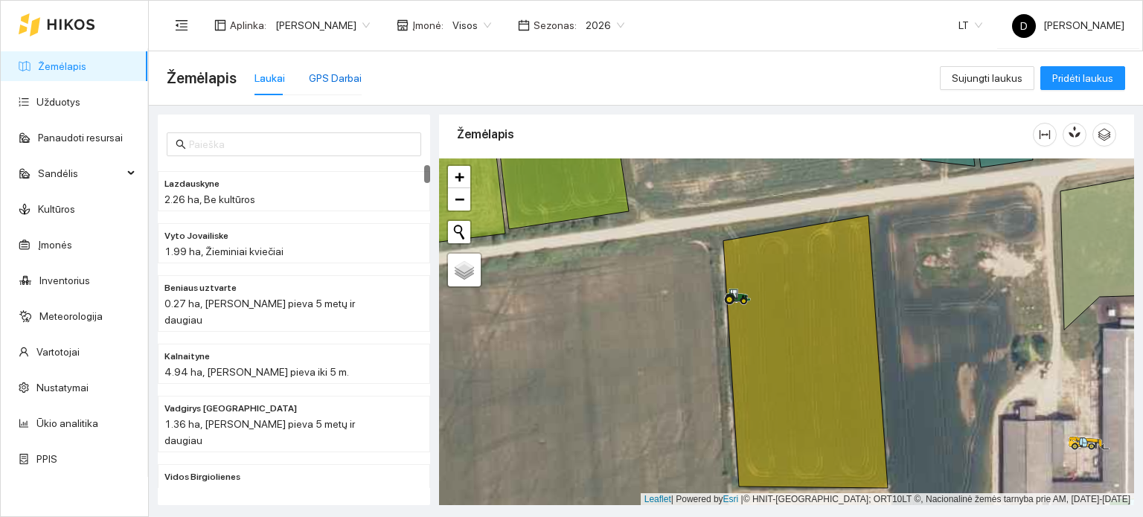
click at [316, 79] on div "GPS Darbai" at bounding box center [335, 78] width 53 height 16
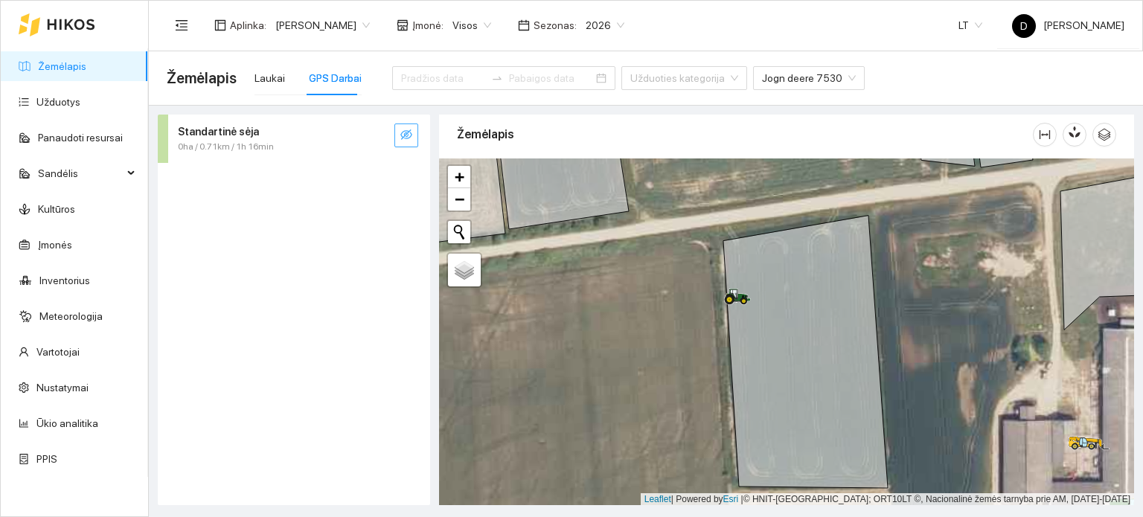
click at [402, 131] on icon "eye-invisible" at bounding box center [406, 135] width 12 height 12
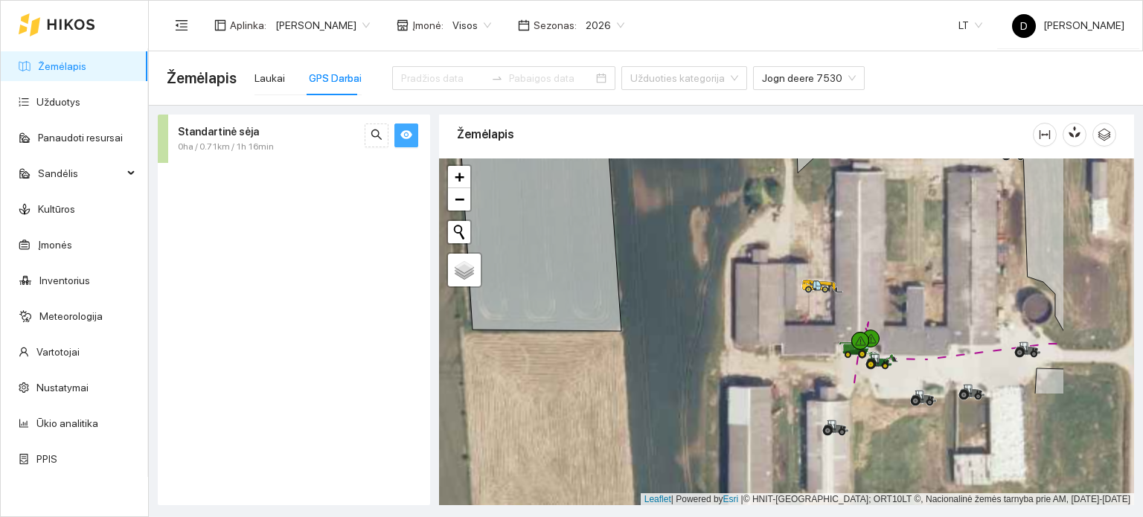
drag, startPoint x: 912, startPoint y: 339, endPoint x: 764, endPoint y: 180, distance: 217.5
click at [769, 187] on div at bounding box center [786, 333] width 695 height 348
